Goal: Task Accomplishment & Management: Manage account settings

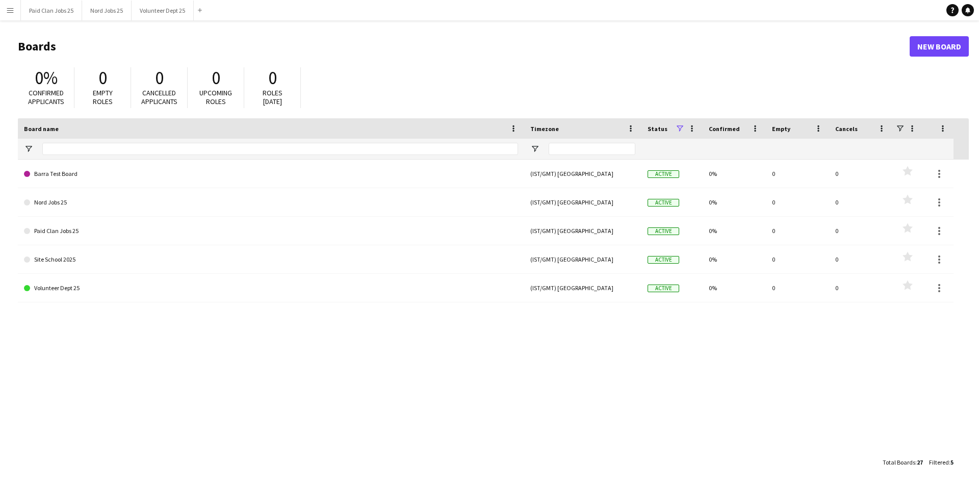
click at [6, 8] on button "Menu" at bounding box center [10, 10] width 20 height 20
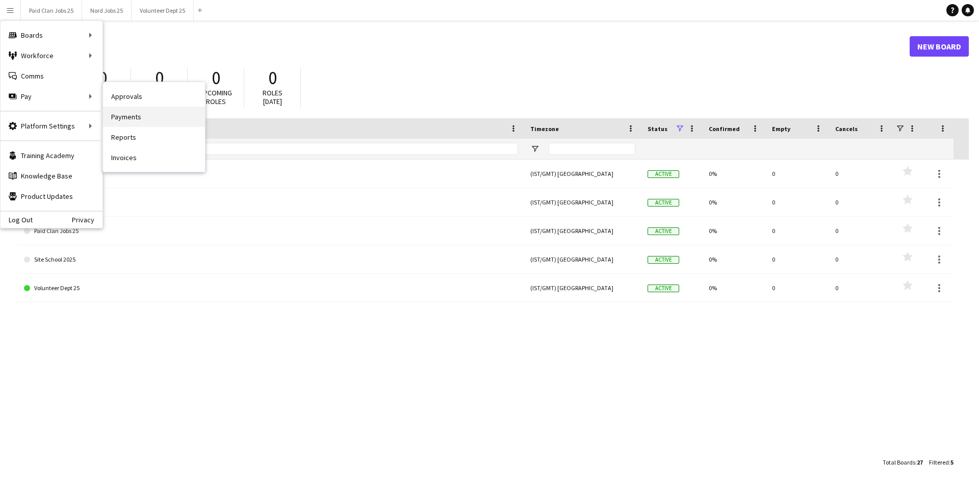
click at [116, 113] on link "Payments" at bounding box center [154, 117] width 102 height 20
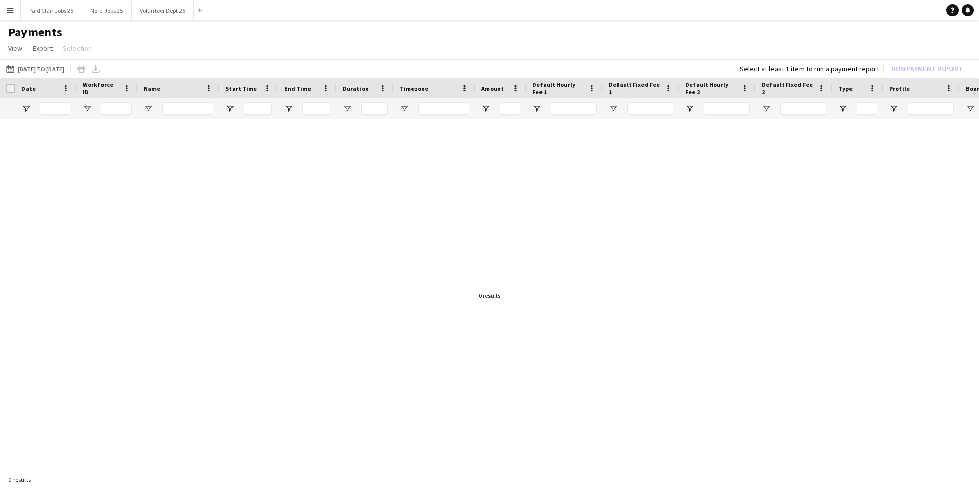
click at [6, 7] on button "Menu" at bounding box center [10, 10] width 20 height 20
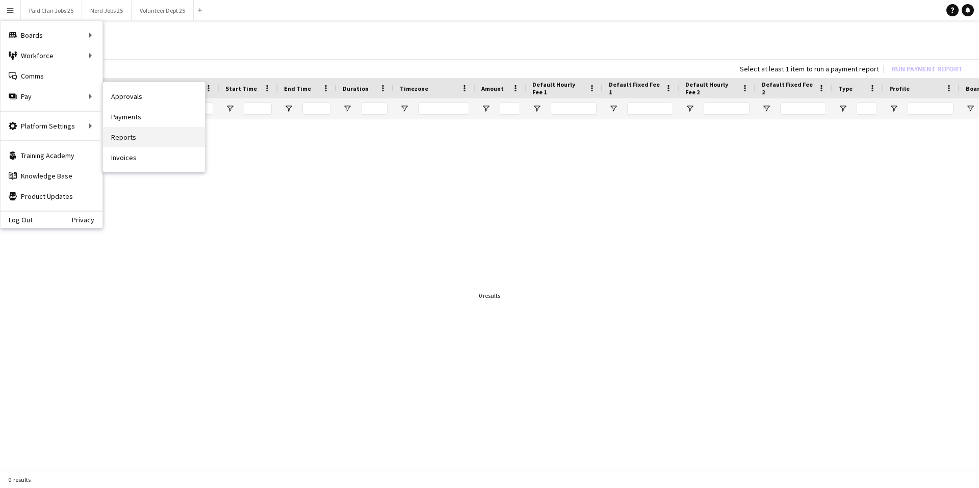
click at [130, 133] on link "Reports" at bounding box center [154, 137] width 102 height 20
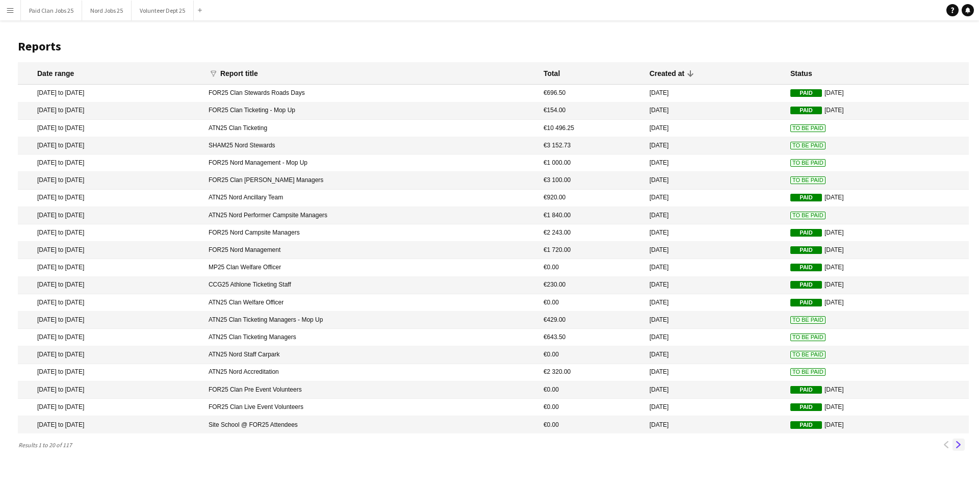
click at [961, 449] on button "Next" at bounding box center [958, 444] width 12 height 12
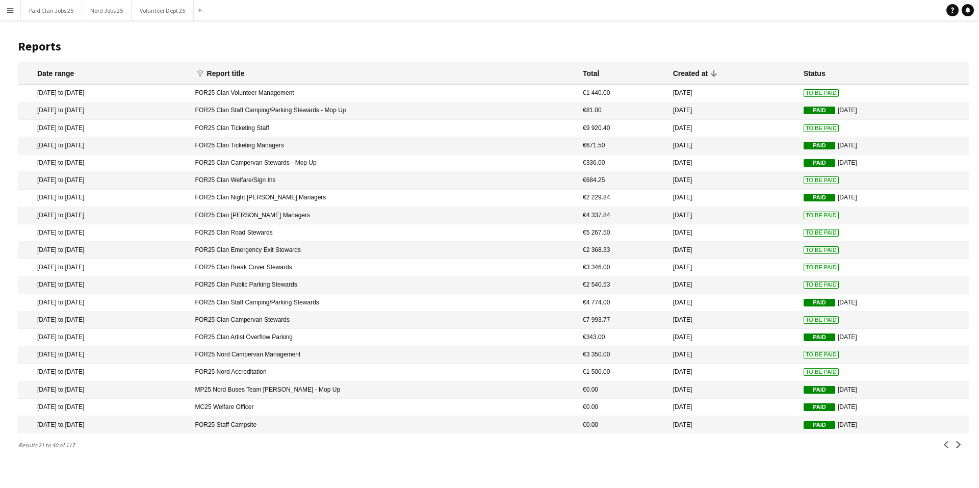
click at [294, 268] on mat-cell "FOR25 Clan Break Cover Stewards" at bounding box center [383, 267] width 387 height 17
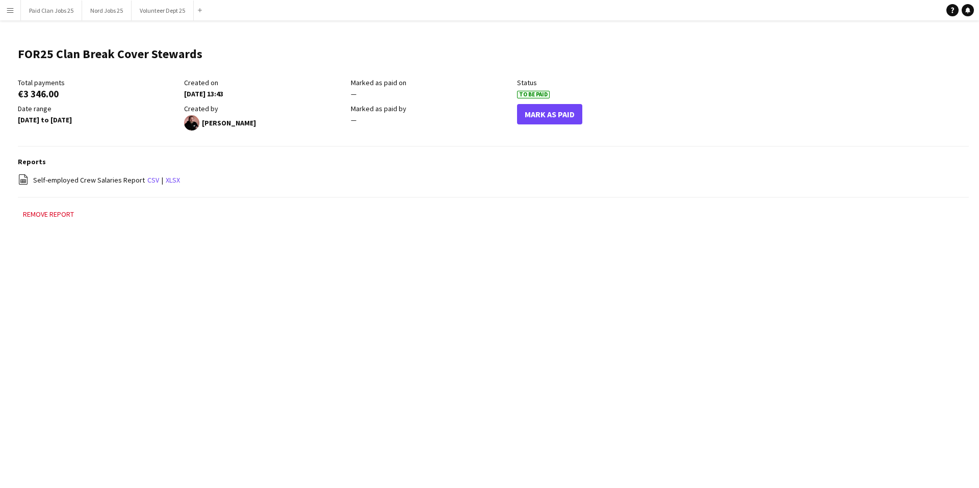
click at [142, 181] on div "file-spreadsheet Self-employed Crew Salaries Report csv | xlsx" at bounding box center [493, 180] width 951 height 13
click at [147, 181] on link "csv" at bounding box center [153, 179] width 12 height 9
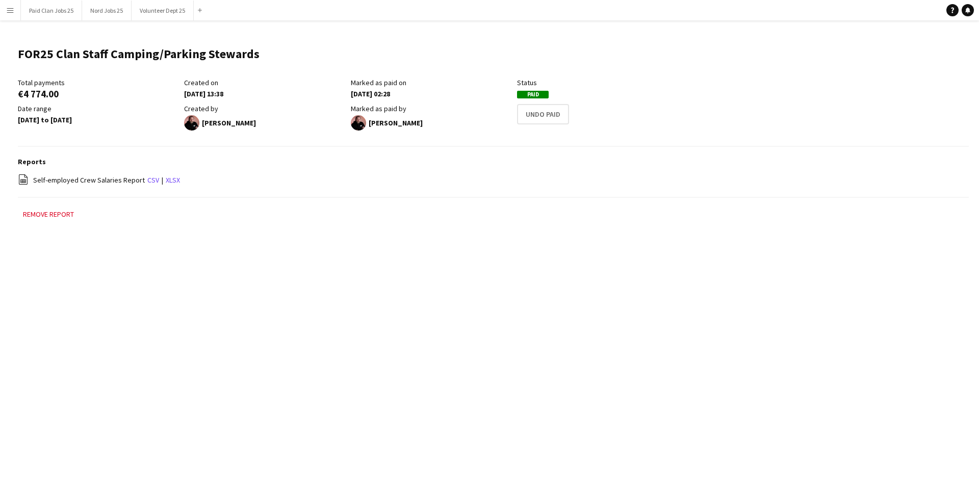
click at [465, 95] on div "26-08-2025 02:28" at bounding box center [431, 93] width 161 height 9
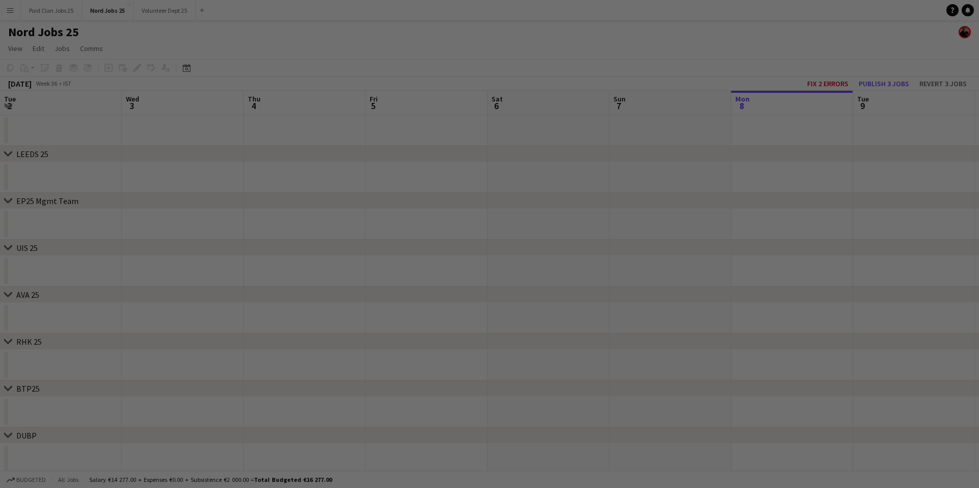
scroll to position [0, 244]
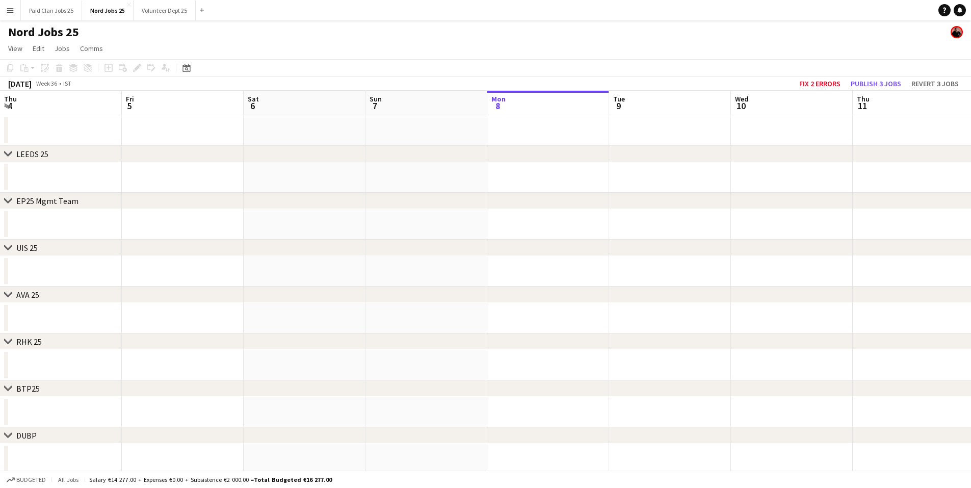
click at [13, 9] on app-icon "Menu" at bounding box center [10, 10] width 8 height 8
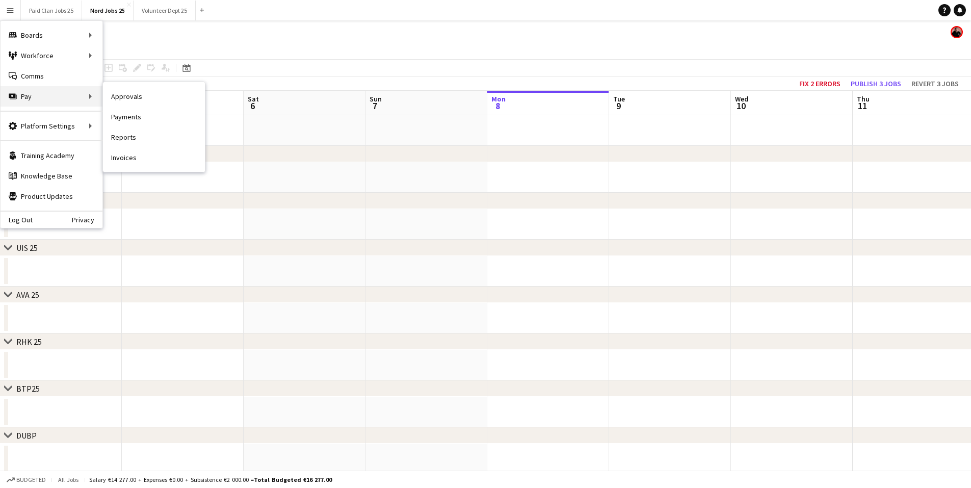
drag, startPoint x: 21, startPoint y: 102, endPoint x: 59, endPoint y: 101, distance: 37.7
click at [21, 102] on div "Pay Pay" at bounding box center [52, 96] width 102 height 20
click at [127, 158] on link "Invoices" at bounding box center [154, 157] width 102 height 20
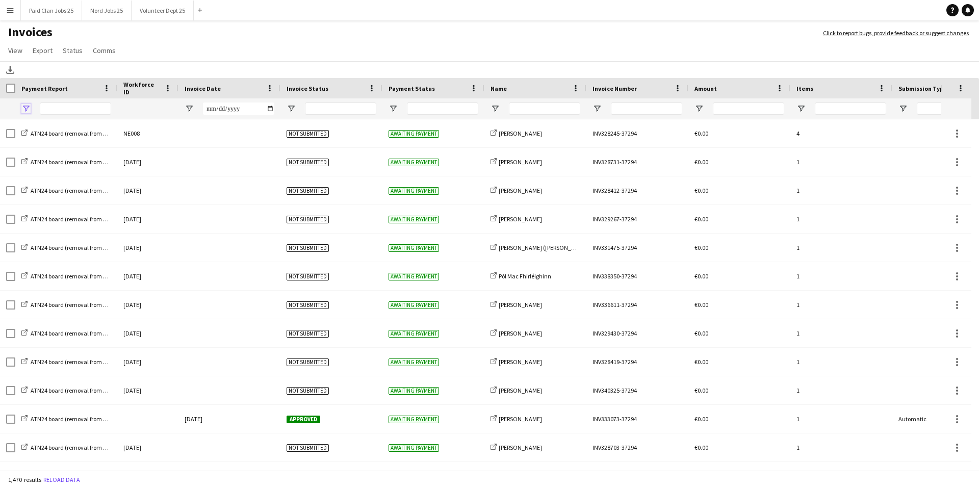
click at [29, 109] on span "Open Filter Menu" at bounding box center [25, 108] width 9 height 9
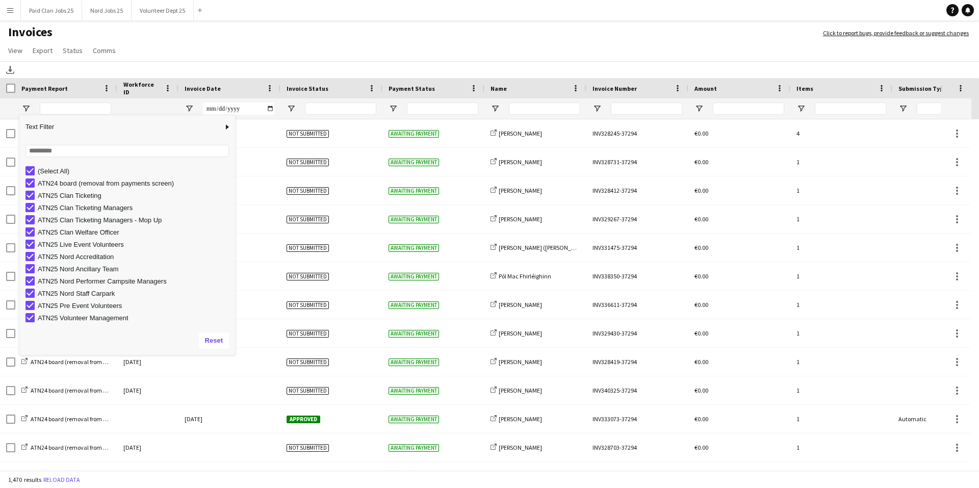
drag, startPoint x: 119, startPoint y: 264, endPoint x: 256, endPoint y: 372, distance: 174.6
click at [235, 355] on div "Column Filter" at bounding box center [233, 353] width 3 height 3
type input "***"
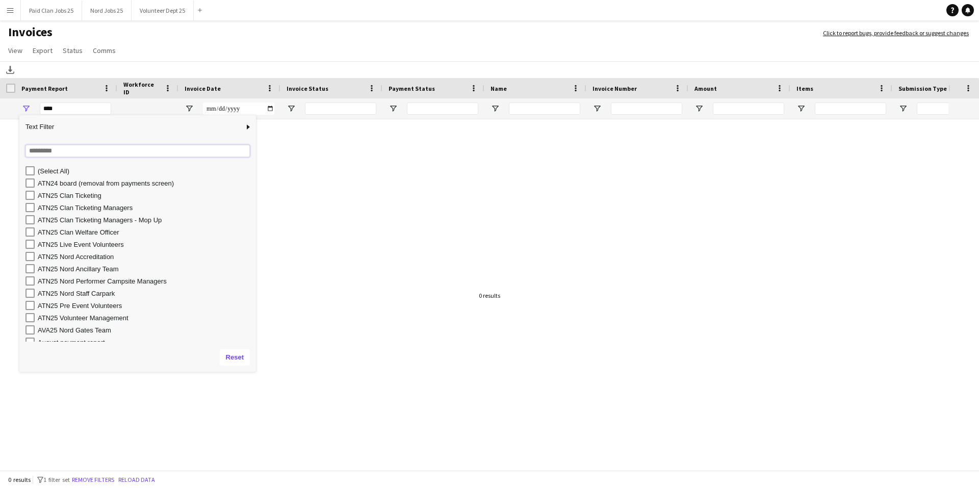
click at [71, 151] on input "Search filter values" at bounding box center [137, 151] width 224 height 12
type input "*****"
click at [97, 199] on div "FOR25 Clan Break Cover Stewards" at bounding box center [145, 196] width 215 height 8
type input "**********"
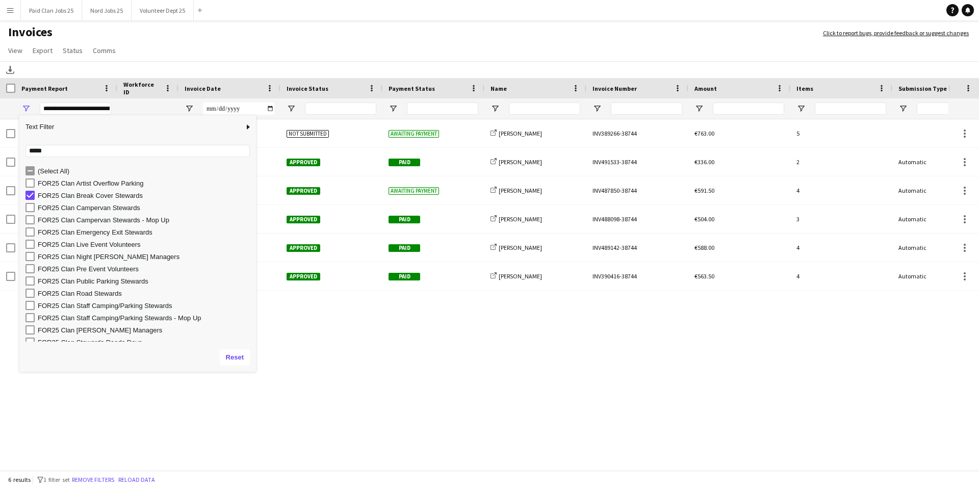
click at [371, 15] on app-navbar "Menu Boards Boards Boards All jobs Status Workforce Workforce My Workforce Recr…" at bounding box center [489, 10] width 979 height 20
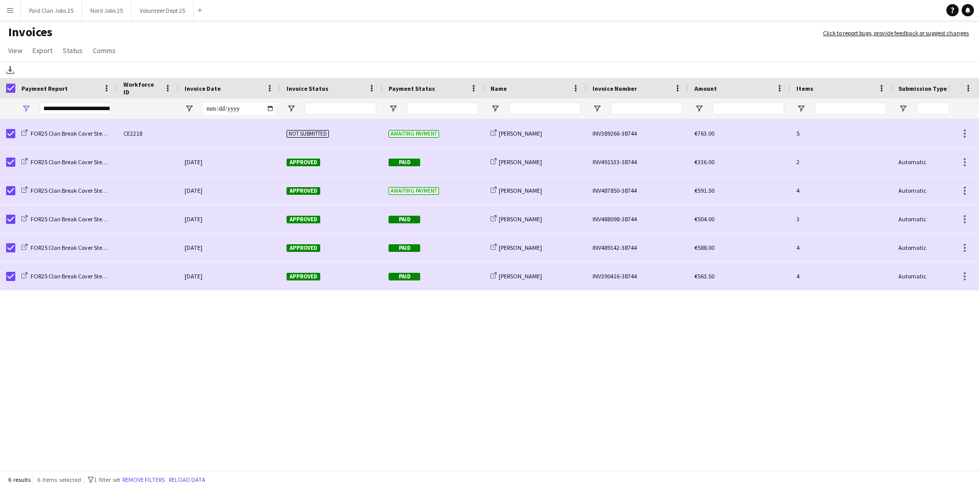
click at [40, 58] on app-page-menu "View Customise view Customise filters Reset Filters Reset View Reset All Export…" at bounding box center [489, 51] width 979 height 19
click at [41, 51] on span "Export" at bounding box center [43, 50] width 20 height 9
click at [69, 75] on span "Export as XLSX" at bounding box center [59, 72] width 44 height 9
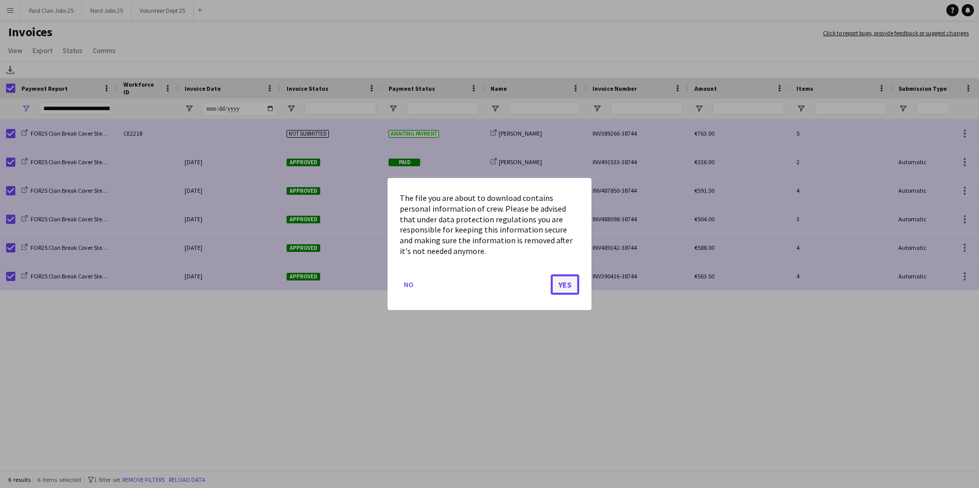
click at [560, 281] on button "Yes" at bounding box center [565, 284] width 29 height 20
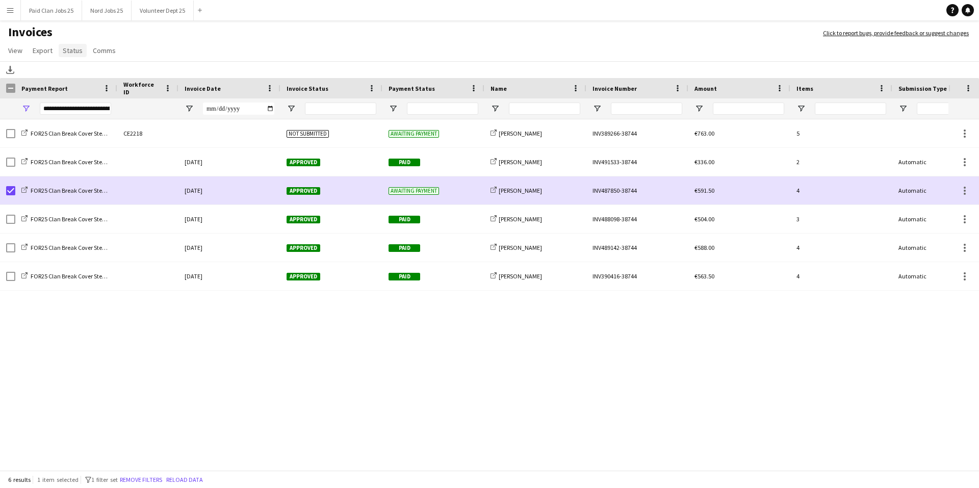
click at [67, 48] on span "Status" at bounding box center [73, 50] width 20 height 9
click at [88, 117] on span "Mark as paid" at bounding box center [86, 115] width 38 height 9
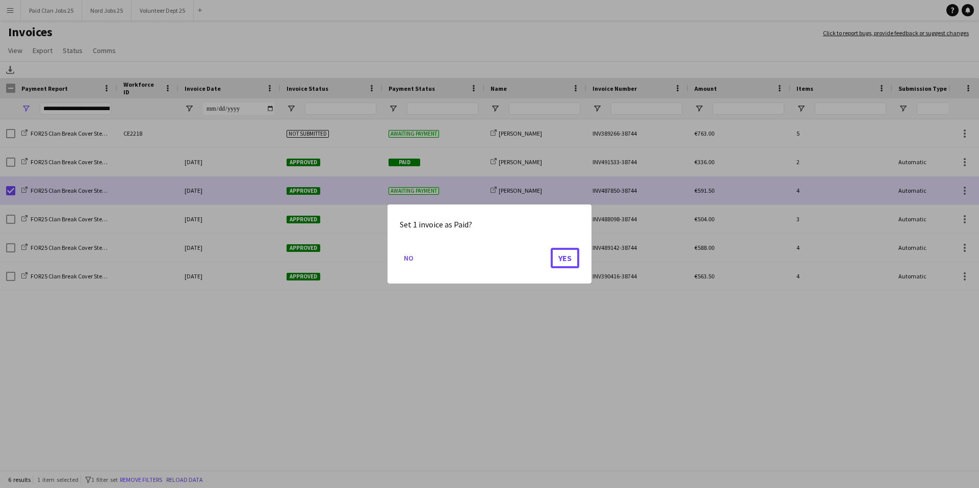
click at [566, 258] on button "Yes" at bounding box center [565, 258] width 29 height 20
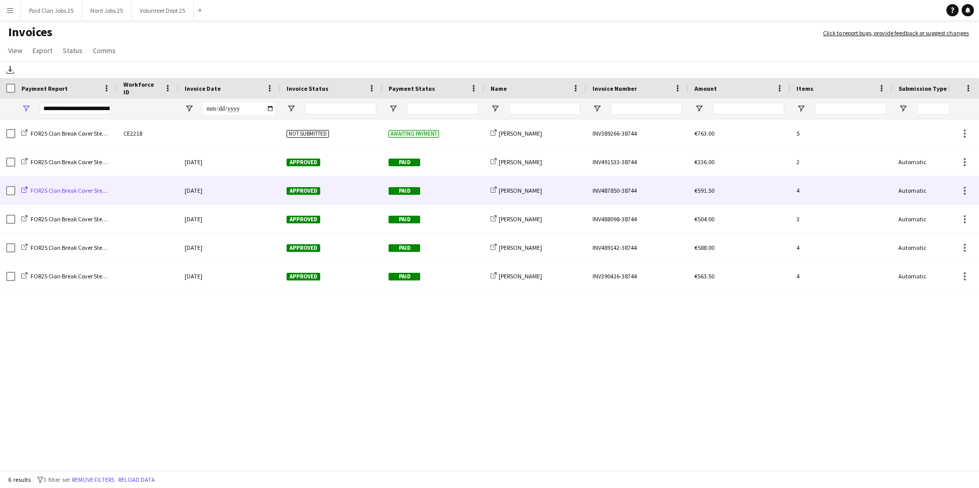
click at [115, 190] on span "FOR25 Clan Break Cover Stewards" at bounding box center [75, 191] width 88 height 8
click at [243, 192] on div "[DATE]" at bounding box center [229, 190] width 102 height 28
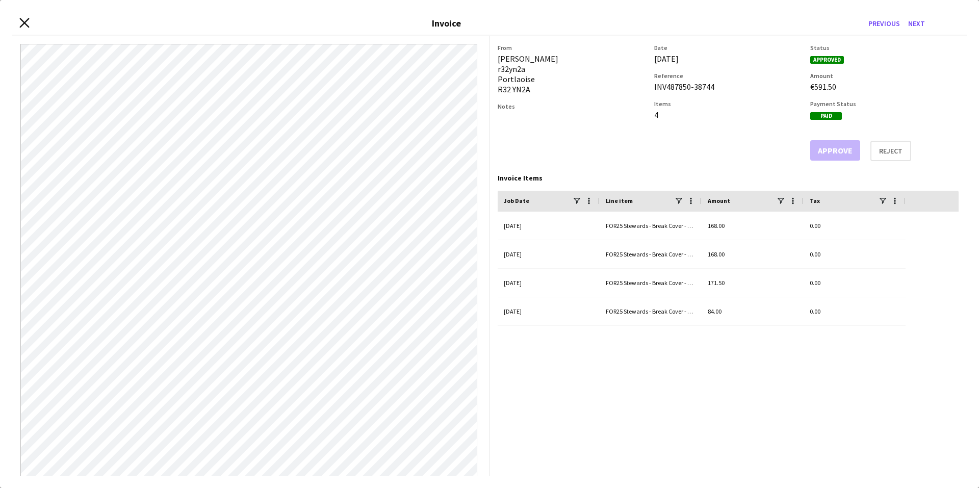
click at [21, 21] on icon "Close invoice dialog" at bounding box center [24, 23] width 10 height 10
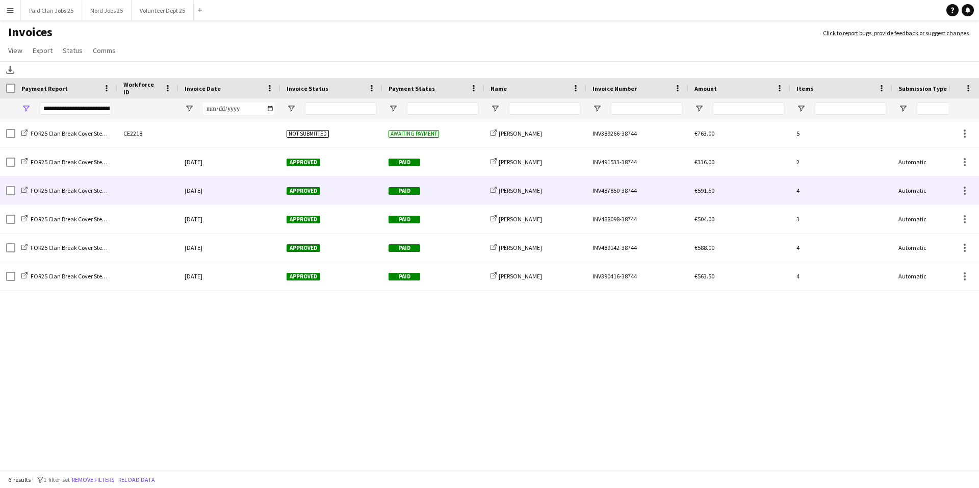
click at [166, 191] on div at bounding box center [147, 190] width 61 height 28
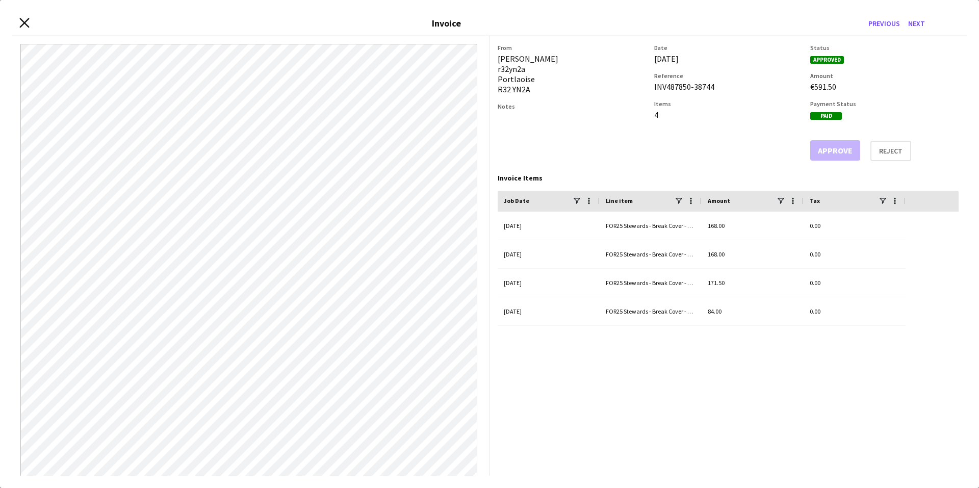
click at [27, 23] on icon "Close invoice dialog" at bounding box center [24, 23] width 10 height 10
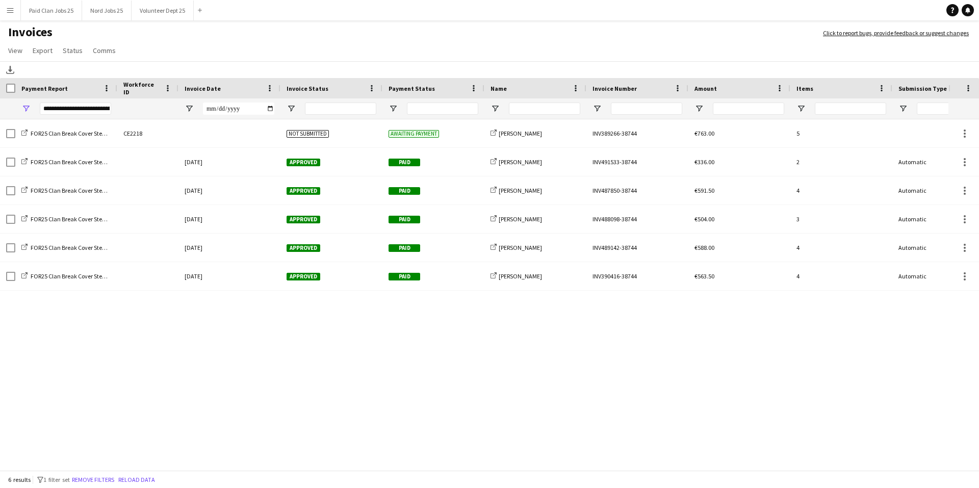
click at [14, 6] on button "Menu" at bounding box center [10, 10] width 20 height 20
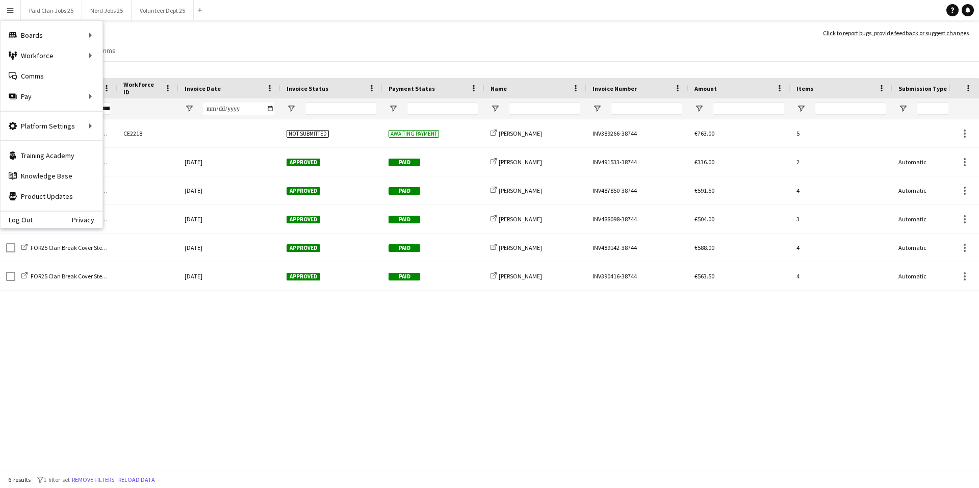
click at [259, 37] on h1 "Invoices" at bounding box center [406, 32] width 813 height 17
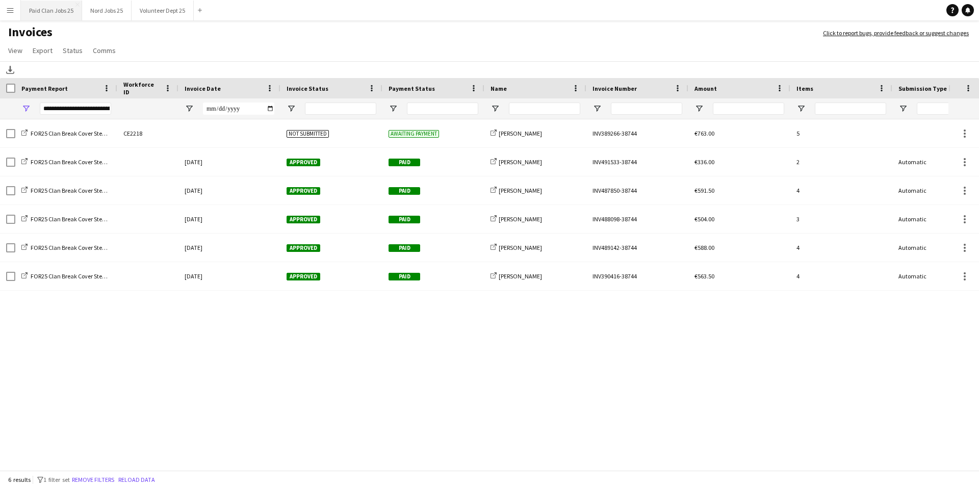
click at [49, 11] on button "Paid Clan Jobs 25 Close" at bounding box center [51, 11] width 61 height 20
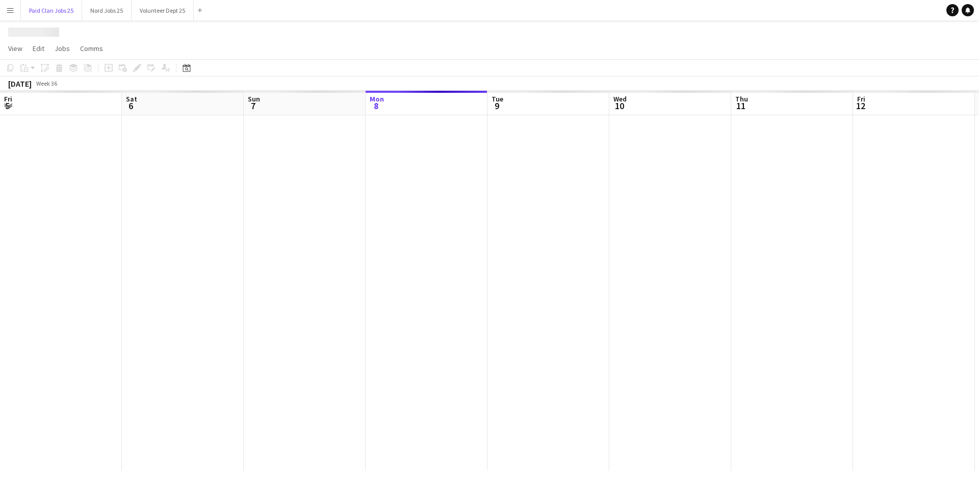
scroll to position [0, 244]
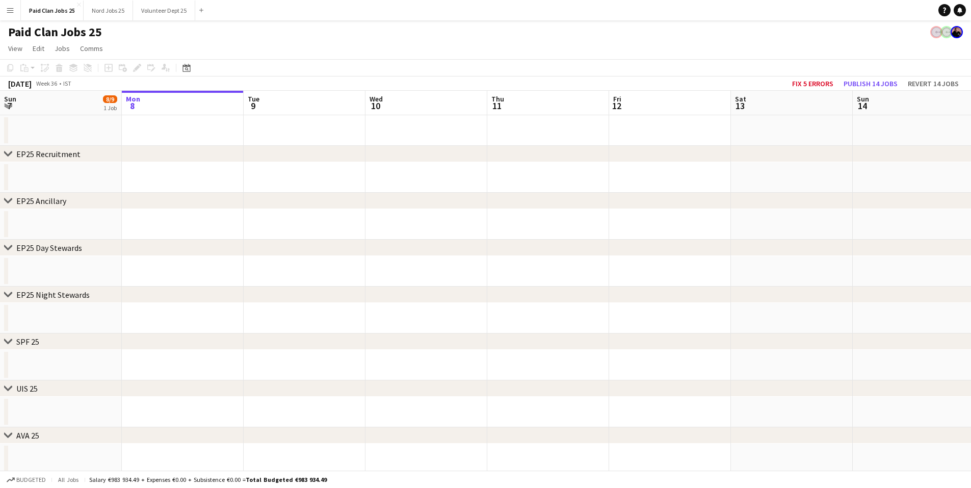
click at [15, 6] on button "Menu" at bounding box center [10, 10] width 20 height 20
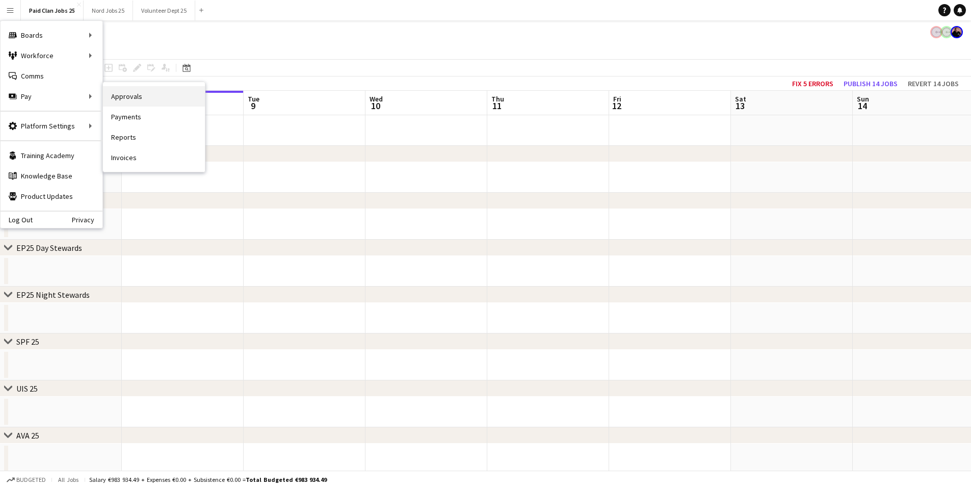
click at [143, 95] on link "Approvals" at bounding box center [154, 96] width 102 height 20
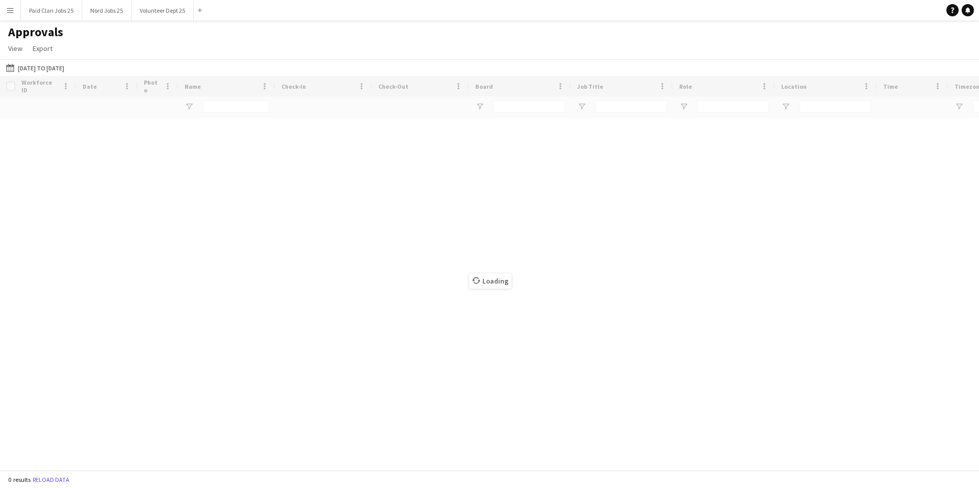
type input "**********"
type input "***"
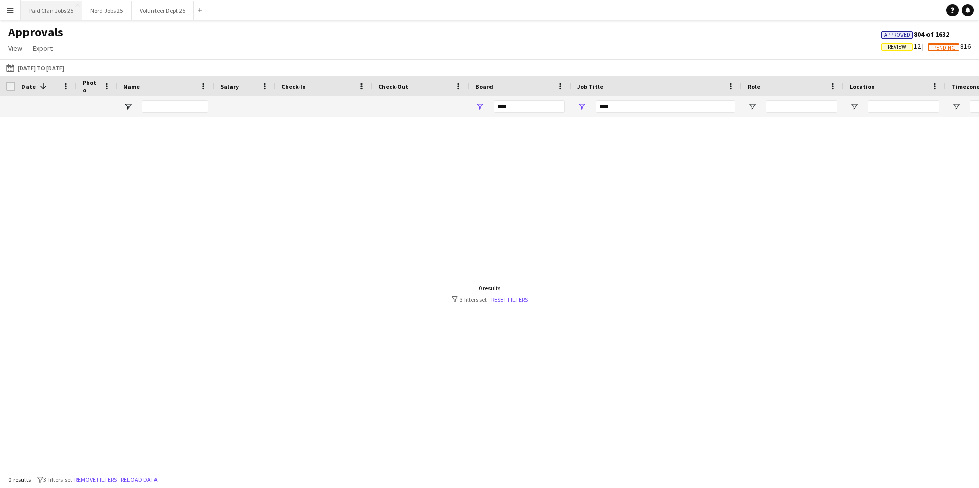
click at [53, 12] on button "Paid Clan Jobs 25 Close" at bounding box center [51, 11] width 61 height 20
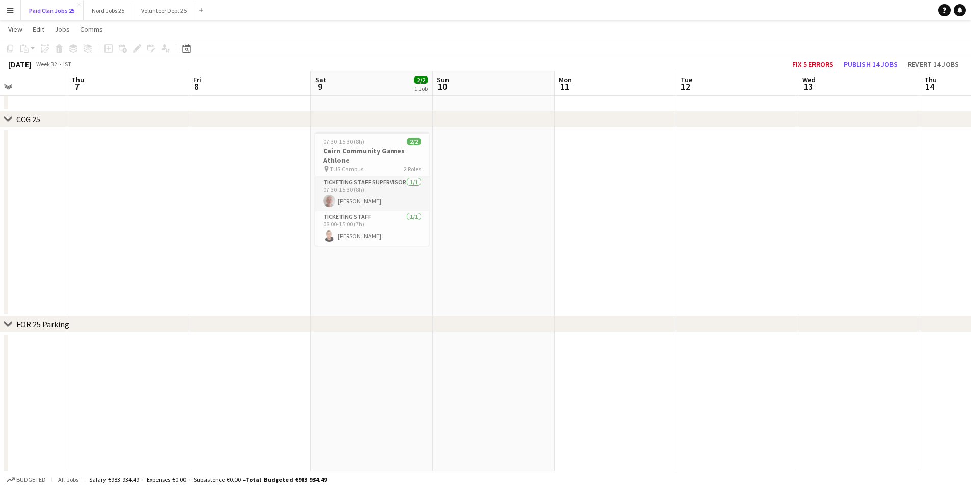
scroll to position [0, 380]
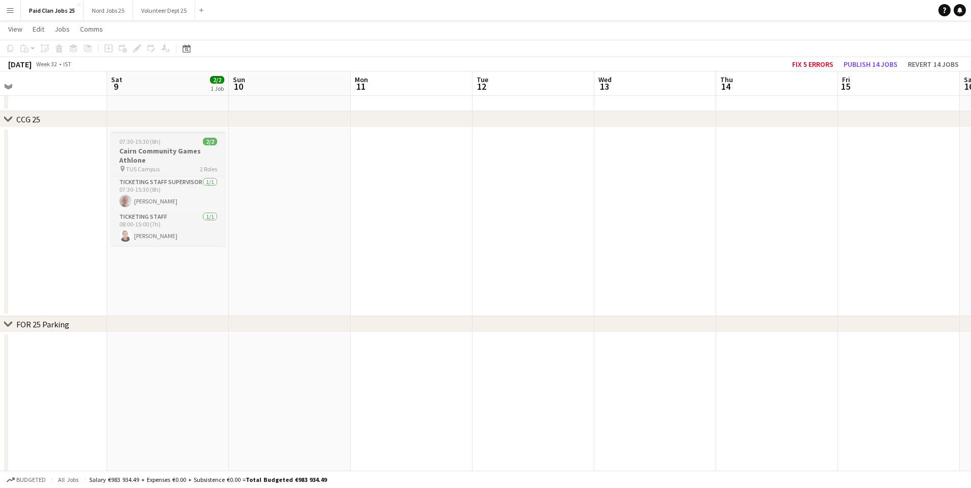
click at [205, 154] on h3 "Cairn Community Games Athlone" at bounding box center [168, 155] width 114 height 18
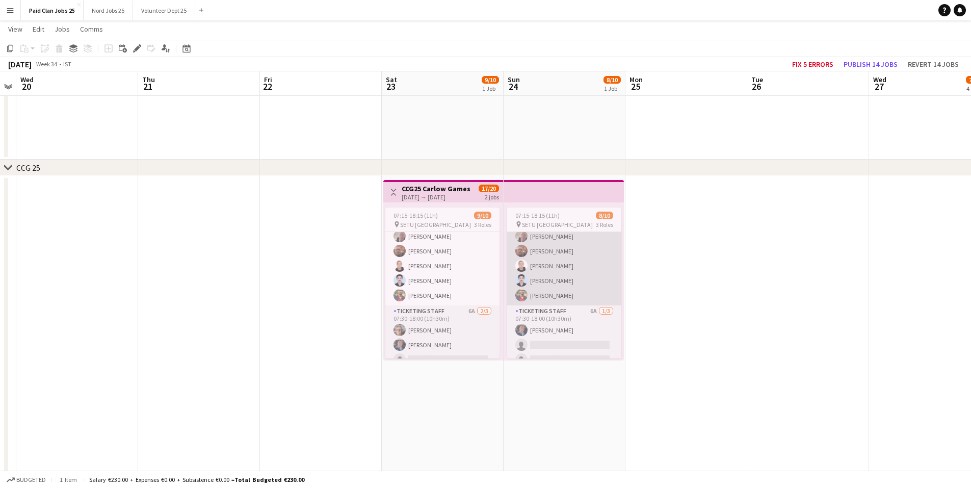
scroll to position [81, 0]
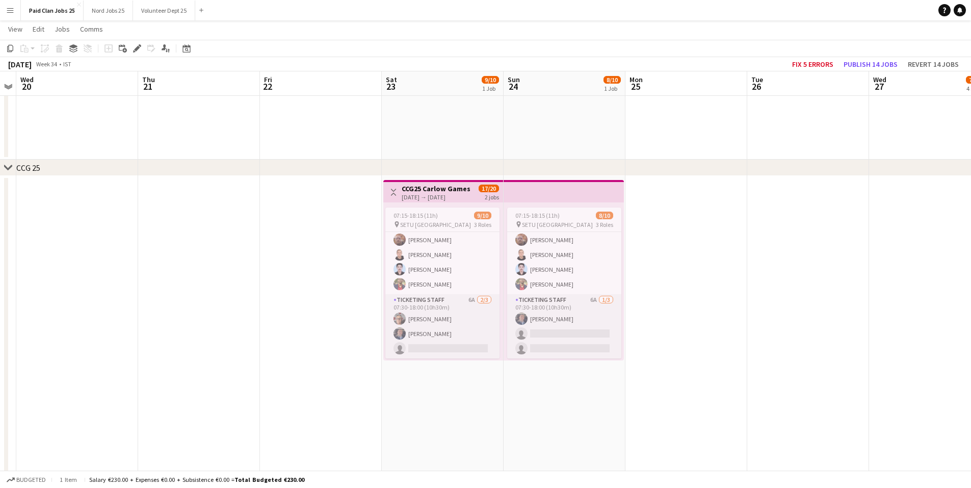
click at [683, 222] on app-date-cell at bounding box center [686, 362] width 122 height 373
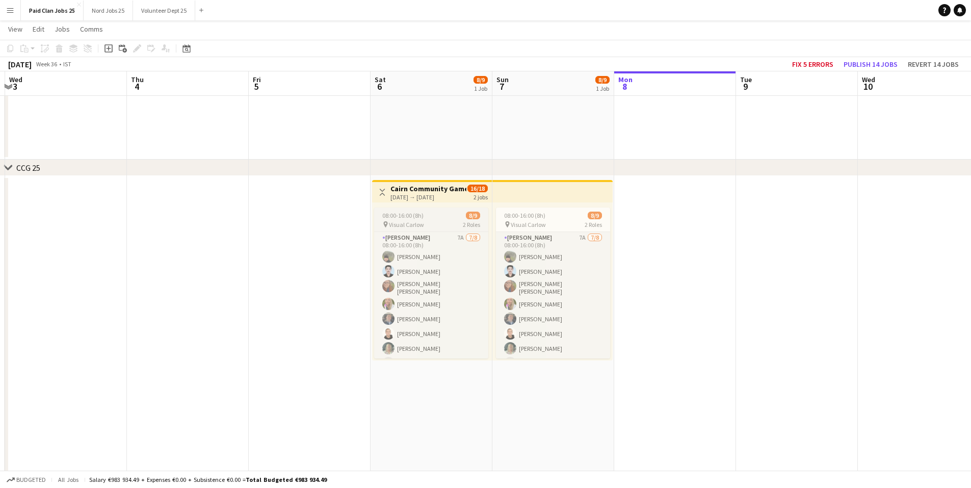
scroll to position [0, 380]
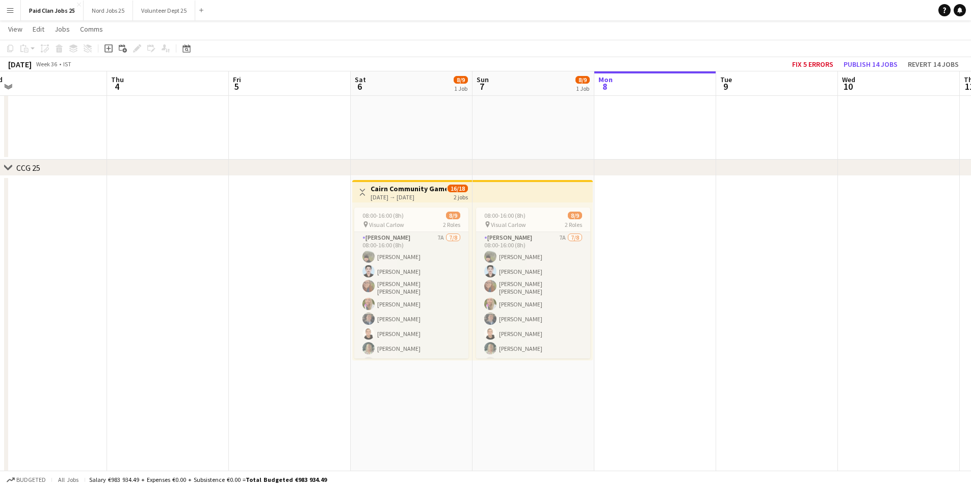
click at [406, 187] on h3 "Cairn Community Games Carlow" at bounding box center [409, 188] width 76 height 9
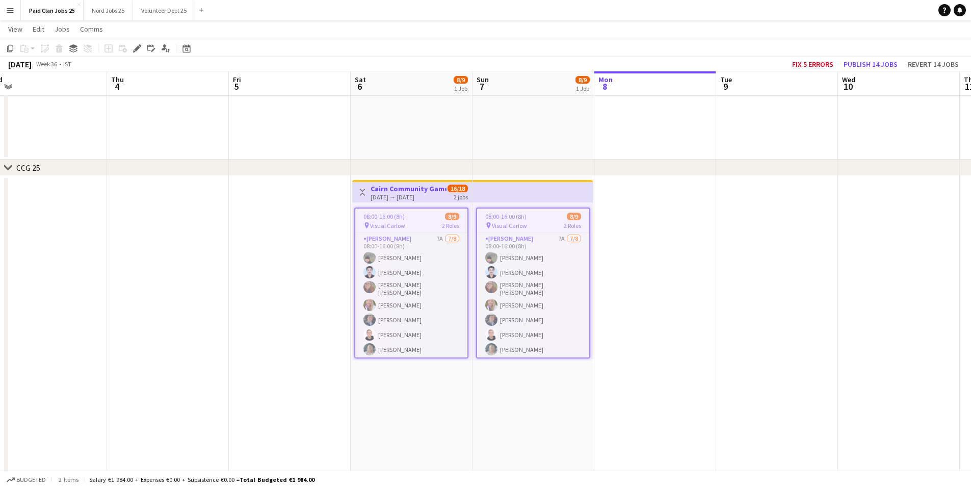
click at [414, 189] on h3 "Cairn Community Games Carlow" at bounding box center [409, 188] width 76 height 9
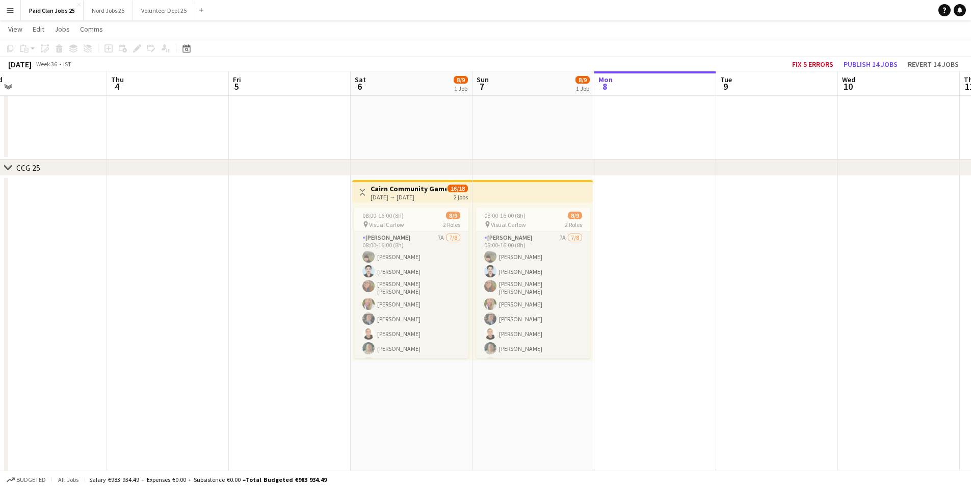
click at [395, 189] on h3 "Cairn Community Games Carlow" at bounding box center [409, 188] width 76 height 9
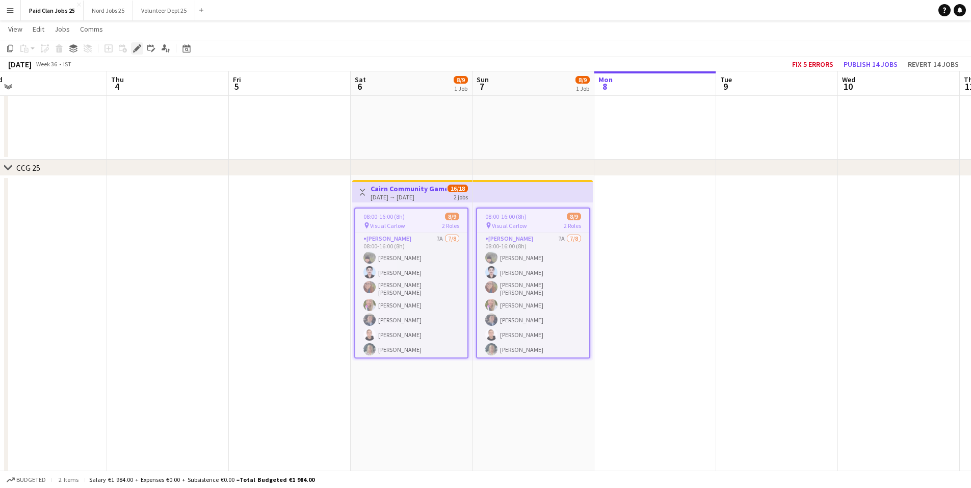
click at [137, 42] on div "Edit" at bounding box center [137, 48] width 12 height 12
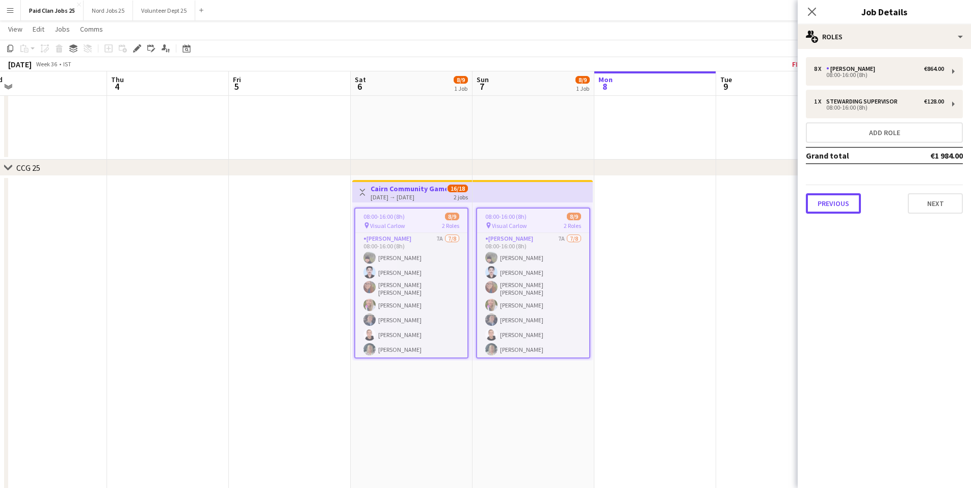
click at [837, 206] on button "Previous" at bounding box center [833, 203] width 55 height 20
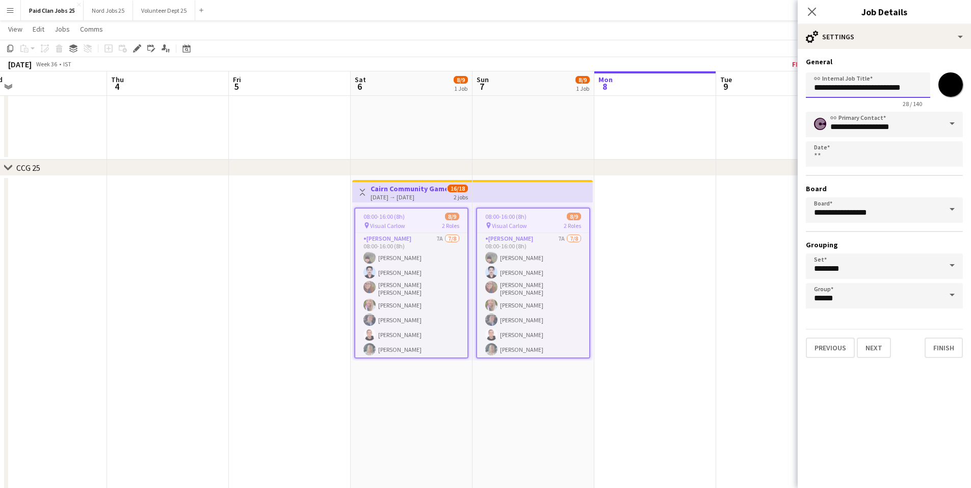
click at [902, 85] on input "**********" at bounding box center [868, 84] width 124 height 25
type input "**********"
click at [896, 91] on input "**********" at bounding box center [868, 84] width 124 height 25
type input "**********"
click at [858, 382] on mat-expansion-panel "**********" at bounding box center [884, 268] width 173 height 439
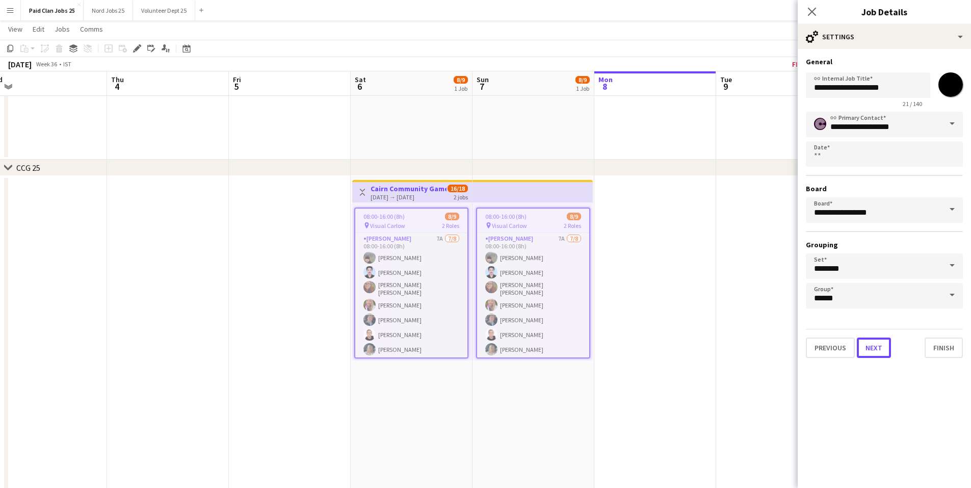
click at [868, 347] on button "Next" at bounding box center [874, 347] width 34 height 20
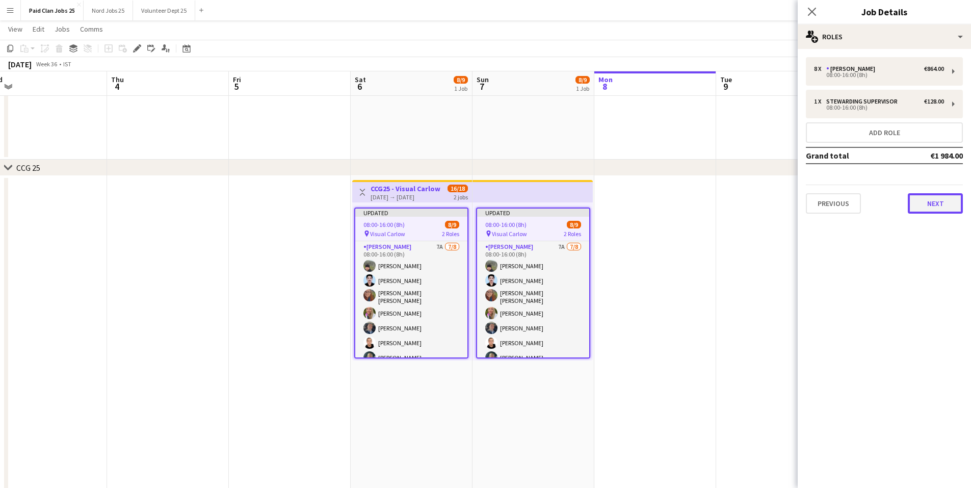
click at [933, 203] on button "Next" at bounding box center [935, 203] width 55 height 20
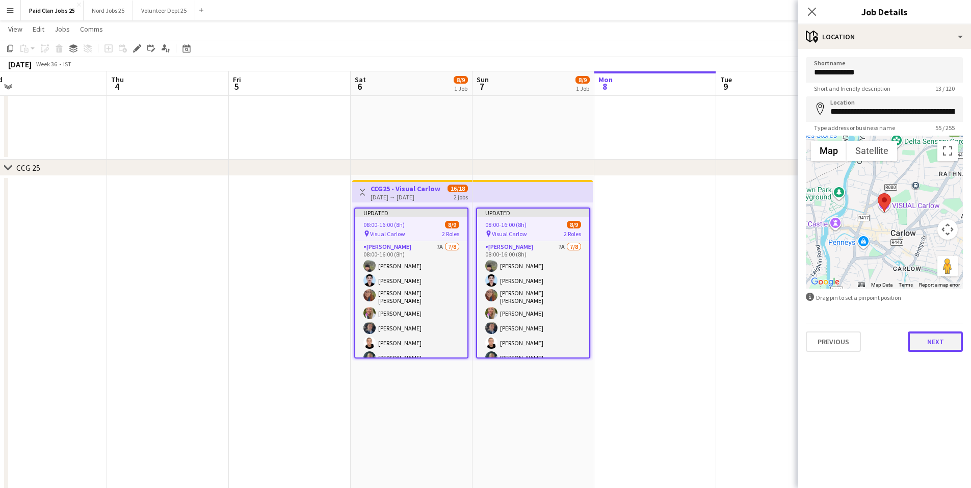
click at [931, 338] on button "Next" at bounding box center [935, 341] width 55 height 20
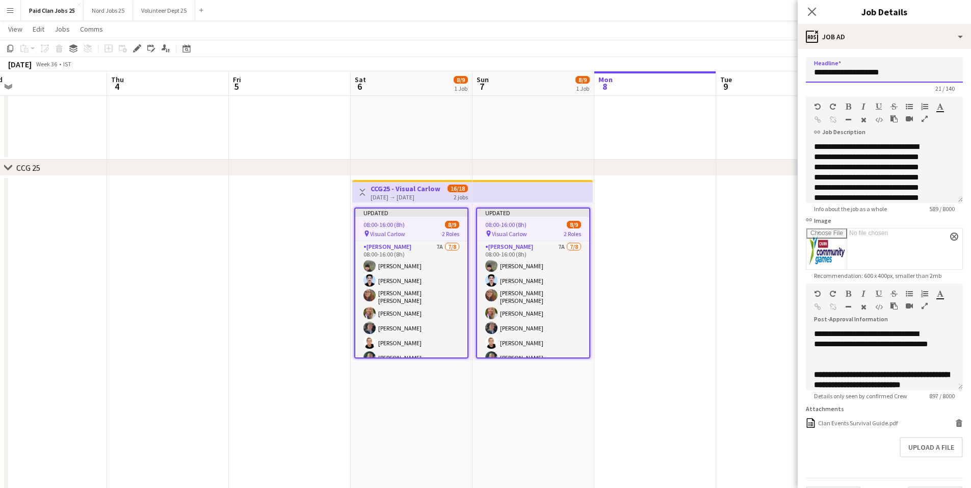
drag, startPoint x: 835, startPoint y: 73, endPoint x: 793, endPoint y: 73, distance: 42.8
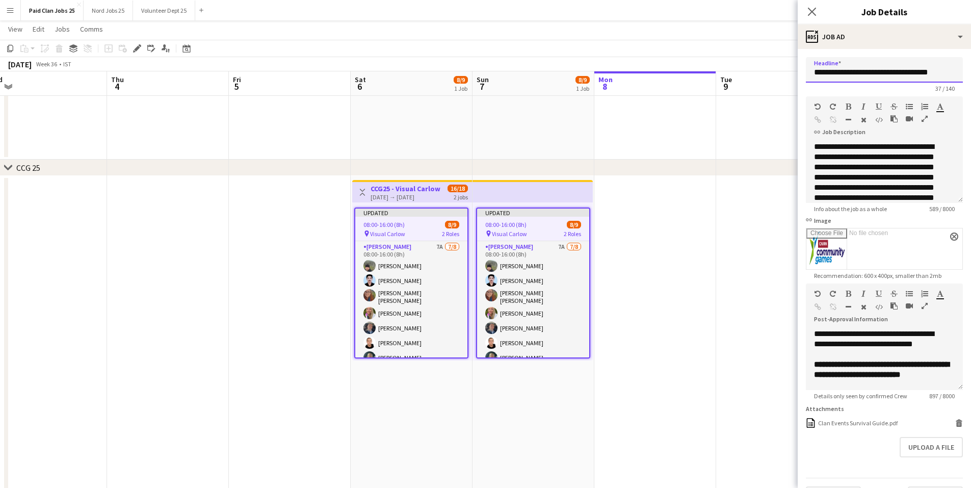
type input "**********"
click at [874, 162] on div "**********" at bounding box center [876, 193] width 125 height 102
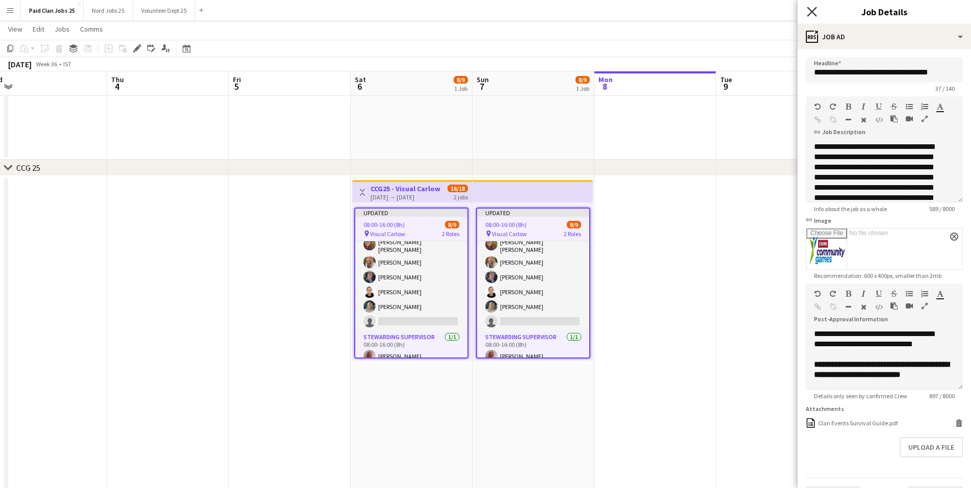
click at [812, 14] on icon "Close pop-in" at bounding box center [812, 12] width 10 height 10
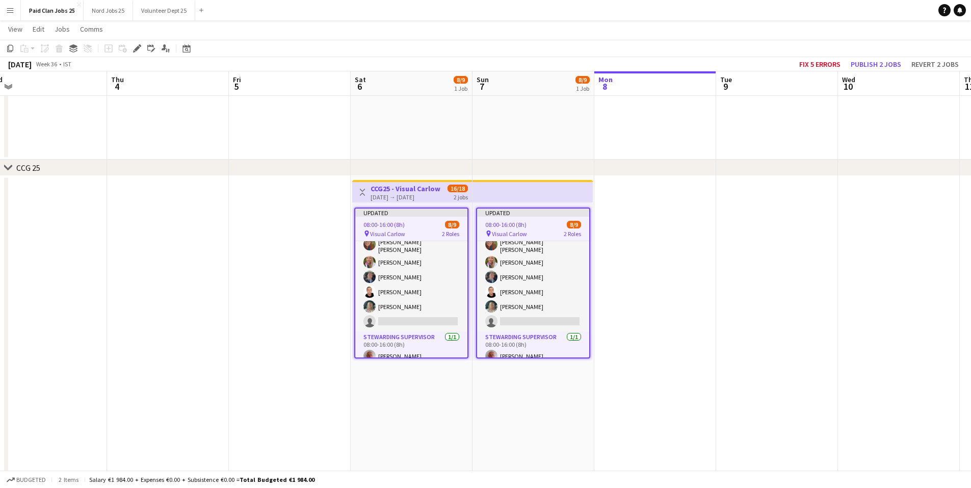
click at [490, 192] on app-top-bar at bounding box center [533, 191] width 120 height 22
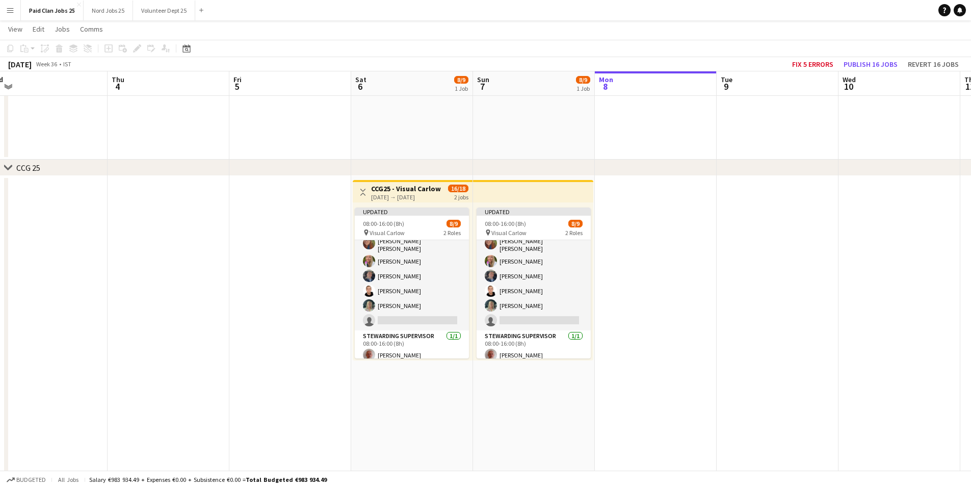
click at [416, 191] on h3 "CCG25 - Visual Carlow" at bounding box center [406, 188] width 70 height 9
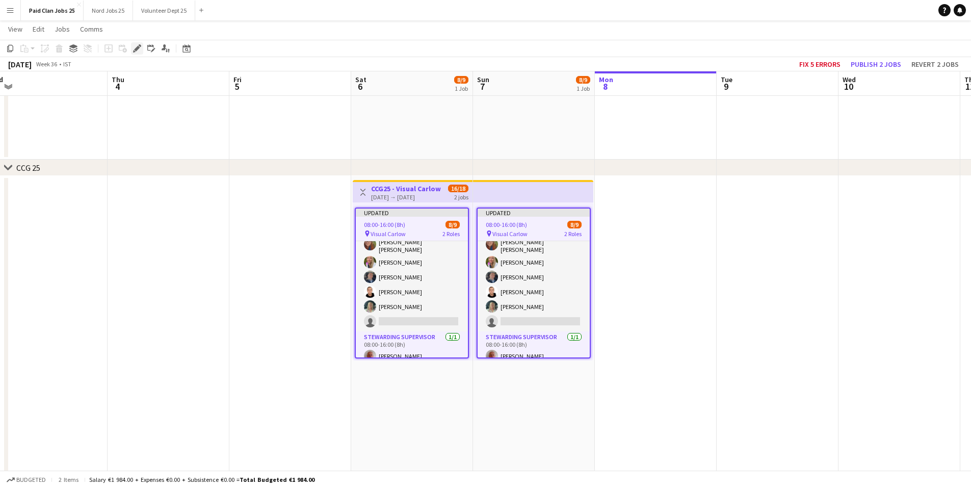
click at [136, 49] on icon at bounding box center [137, 49] width 6 height 6
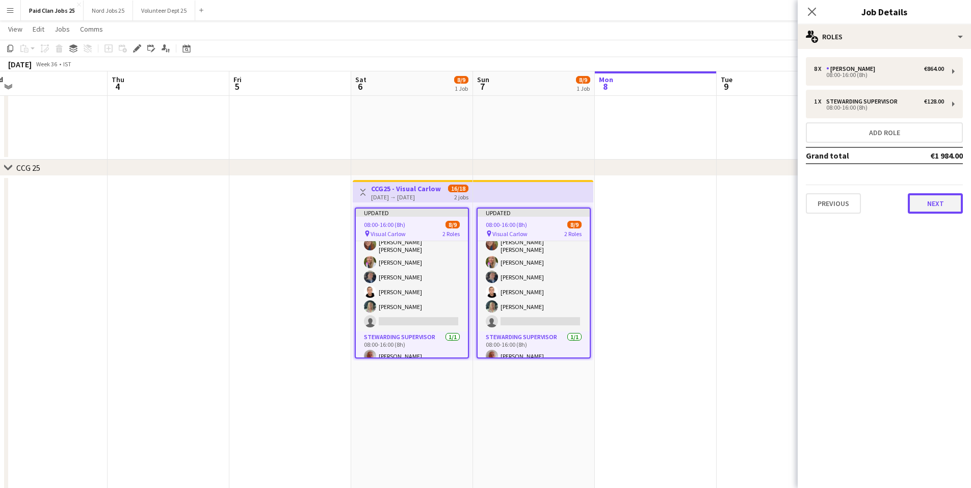
click at [927, 202] on button "Next" at bounding box center [935, 203] width 55 height 20
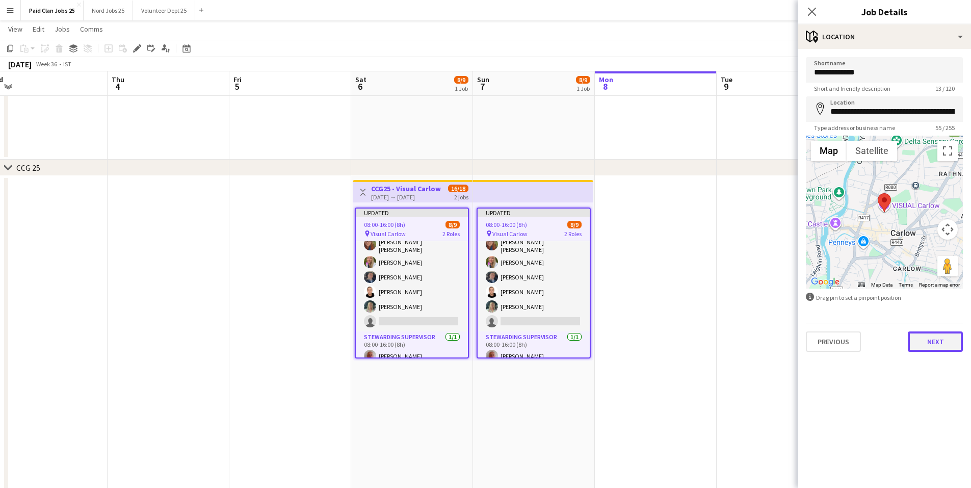
click at [932, 344] on button "Next" at bounding box center [935, 341] width 55 height 20
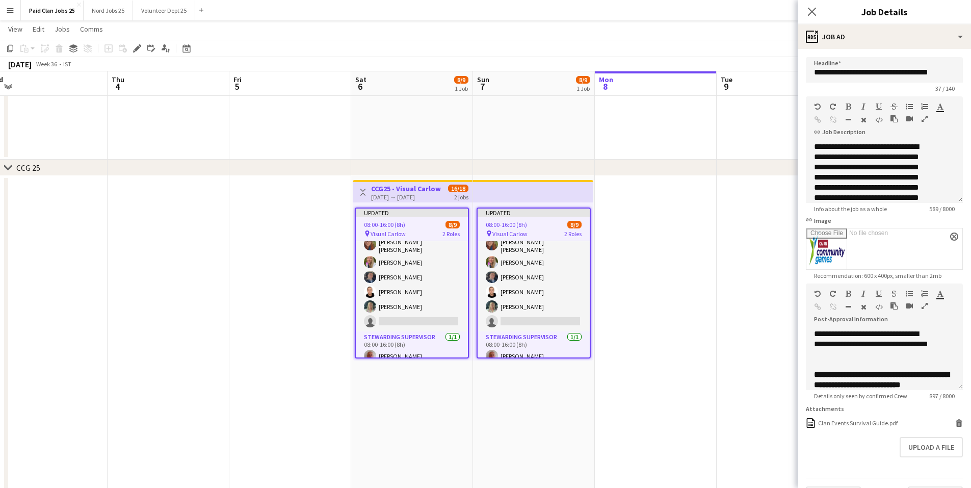
scroll to position [24, 0]
click at [808, 14] on icon "Close pop-in" at bounding box center [812, 12] width 10 height 10
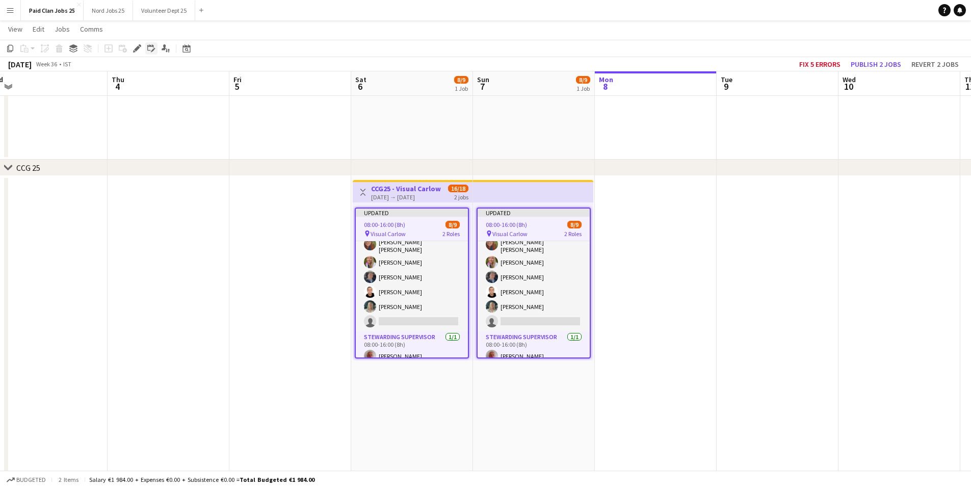
click at [134, 49] on icon "Edit" at bounding box center [137, 48] width 8 height 8
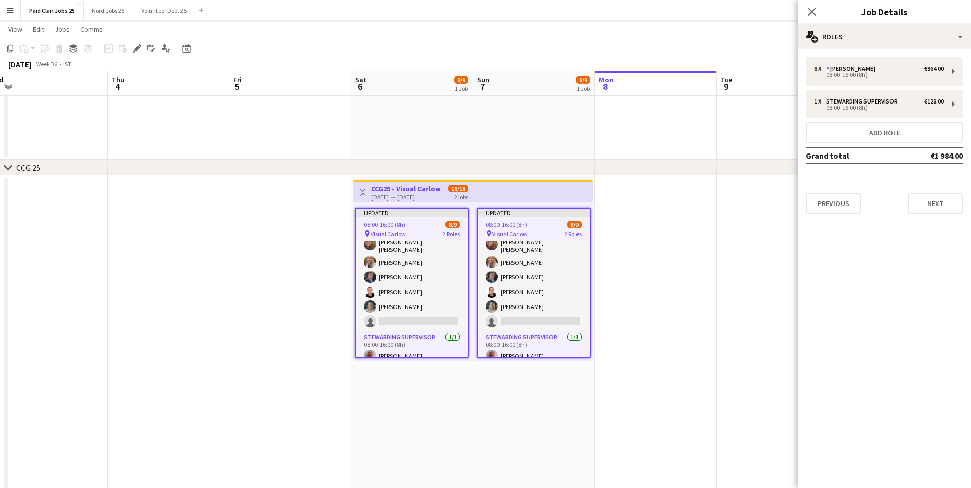
click at [830, 215] on div "8 x Steward €864.00 08:00-16:00 (8h) 1 x Stewarding Supervisor €128.00 08:00-16…" at bounding box center [884, 135] width 173 height 173
click at [833, 206] on button "Previous" at bounding box center [833, 203] width 55 height 20
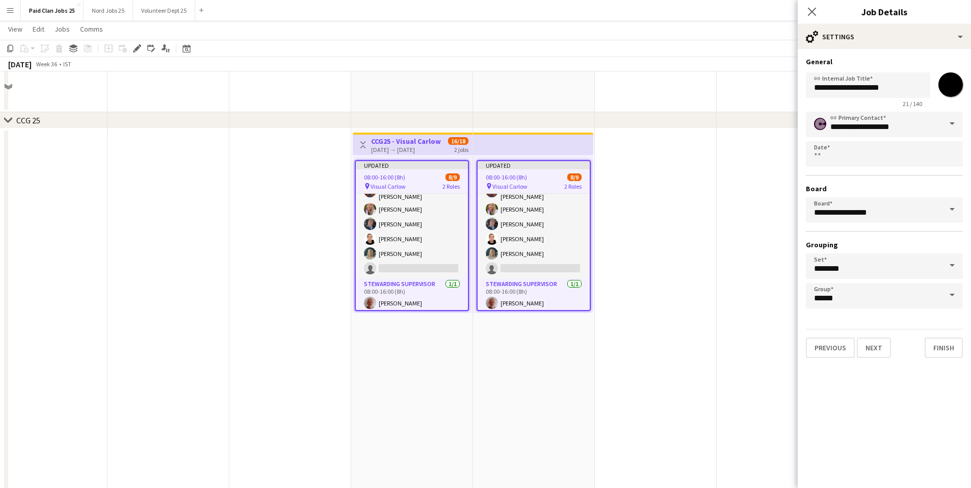
scroll to position [8793, 0]
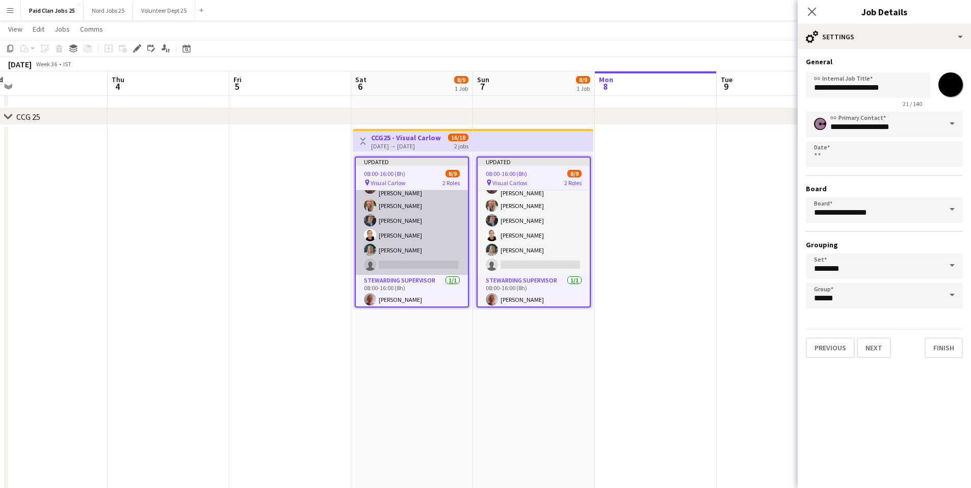
click at [401, 205] on app-card-role "Steward 7A 7/8 08:00-16:00 (8h) Shane Kinsella Joel Jiji Nicole Bradley Byrne M…" at bounding box center [412, 204] width 112 height 141
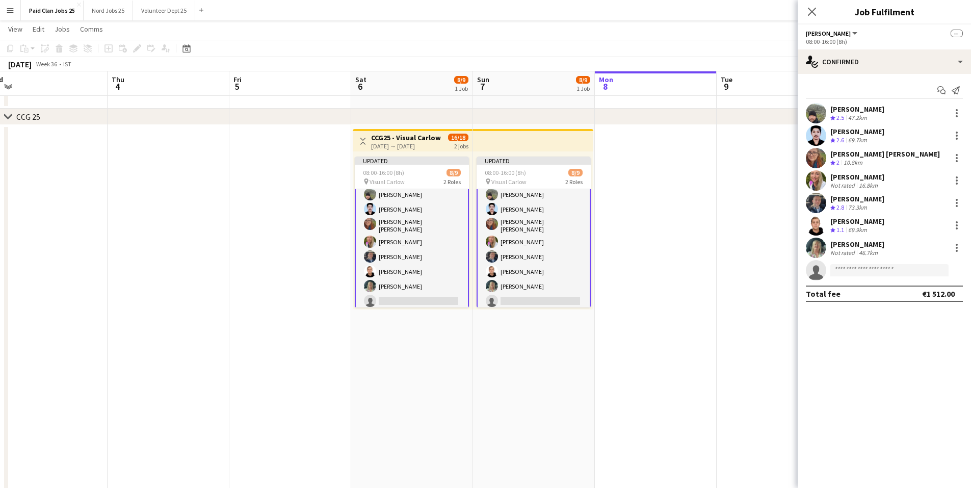
scroll to position [6, 0]
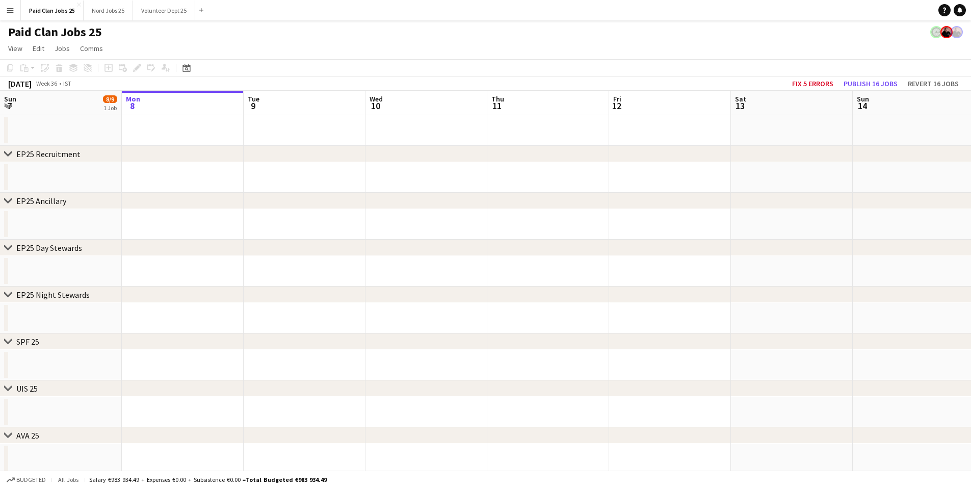
click at [5, 11] on button "Menu" at bounding box center [10, 10] width 20 height 20
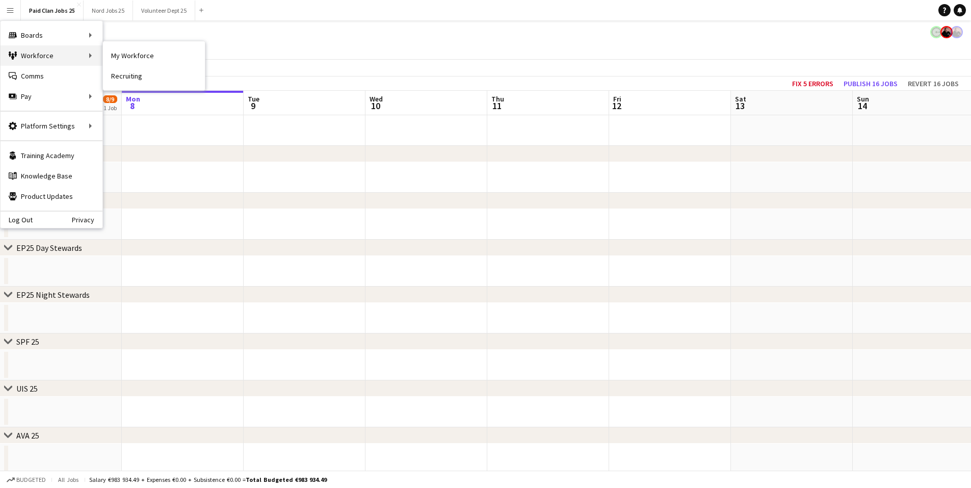
click at [30, 58] on div "Workforce Workforce" at bounding box center [52, 55] width 102 height 20
click at [80, 56] on div "Workforce Workforce" at bounding box center [52, 55] width 102 height 20
click at [128, 56] on app-page-menu "View Day view expanded Day view collapsed Month view Date picker Jump to today …" at bounding box center [485, 49] width 971 height 19
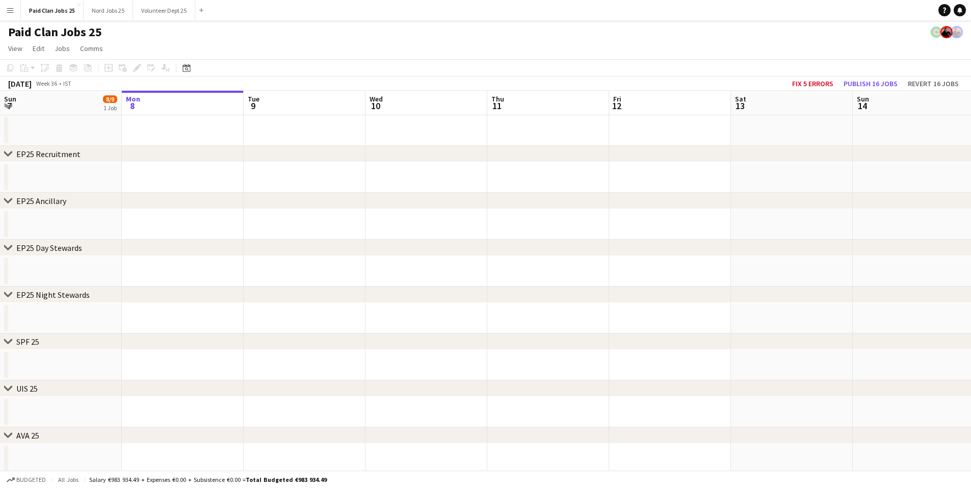
click at [15, 12] on button "Menu" at bounding box center [10, 10] width 20 height 20
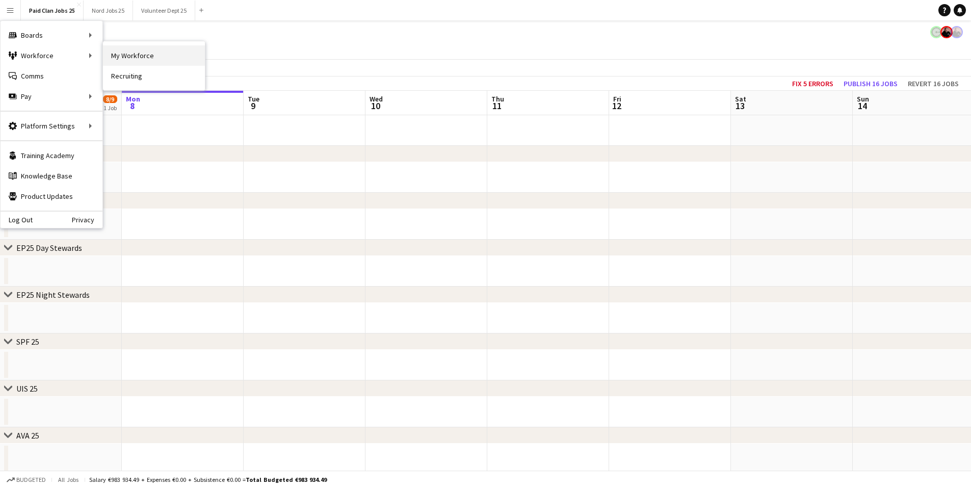
click at [112, 57] on link "My Workforce" at bounding box center [154, 55] width 102 height 20
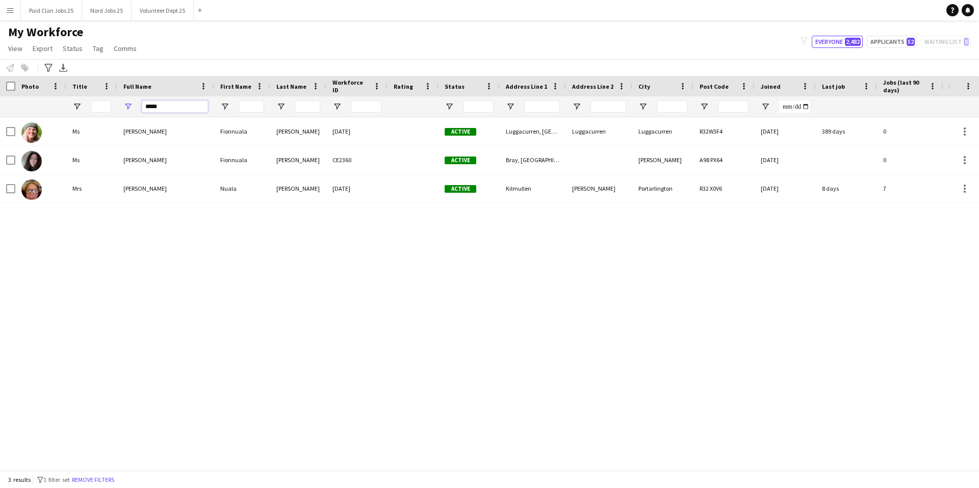
click at [150, 112] on input "*****" at bounding box center [175, 106] width 66 height 12
type input "***"
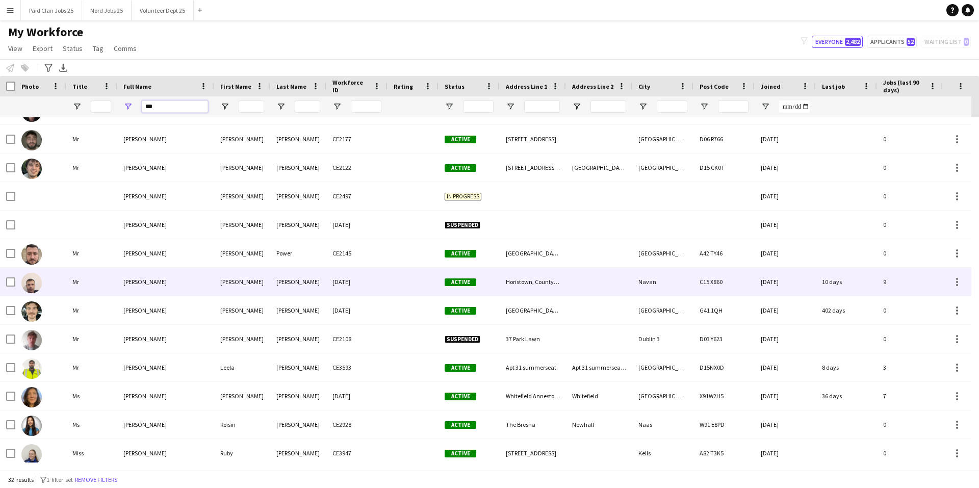
scroll to position [568, 0]
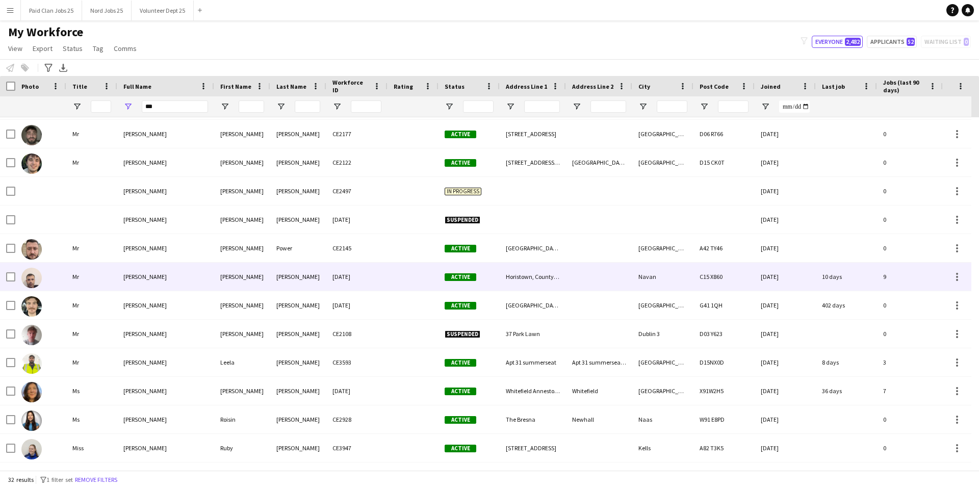
click at [190, 270] on div "[PERSON_NAME]" at bounding box center [165, 277] width 97 height 28
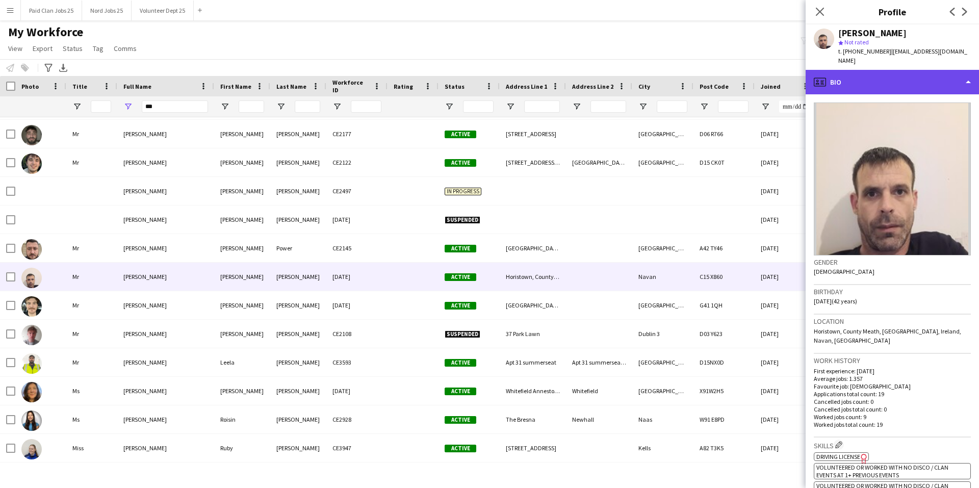
click at [851, 72] on div "profile Bio" at bounding box center [891, 82] width 173 height 24
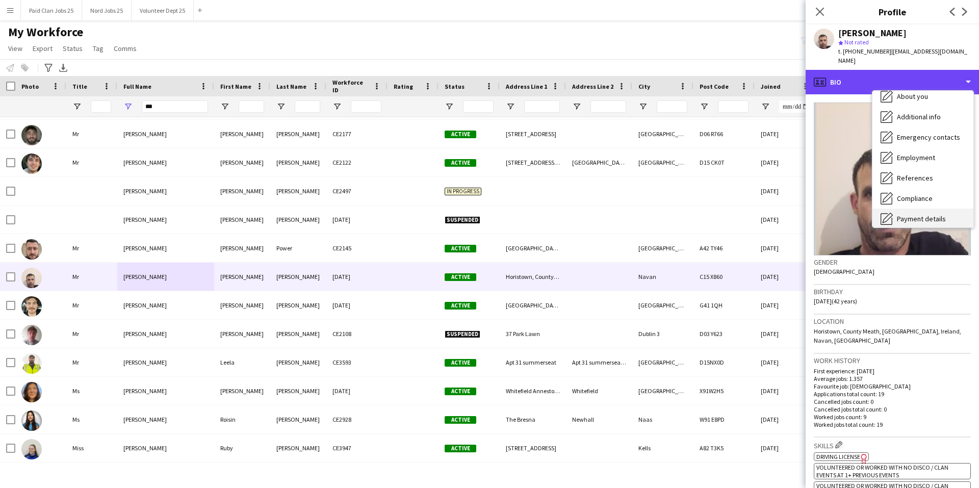
scroll to position [96, 0]
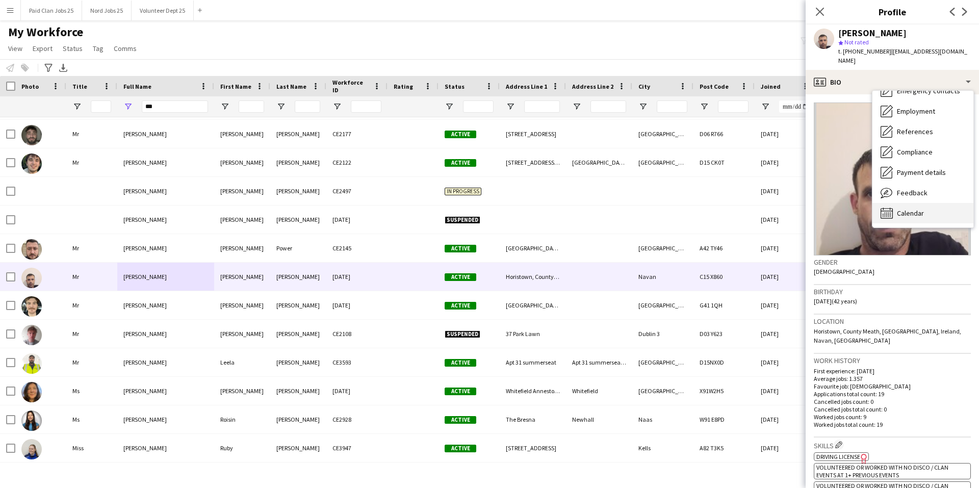
click at [907, 208] on span "Calendar" at bounding box center [910, 212] width 27 height 9
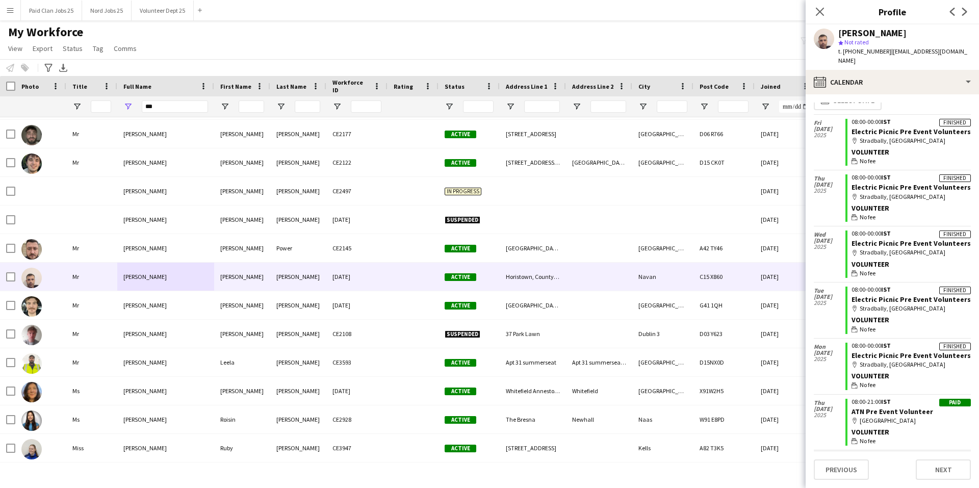
scroll to position [0, 0]
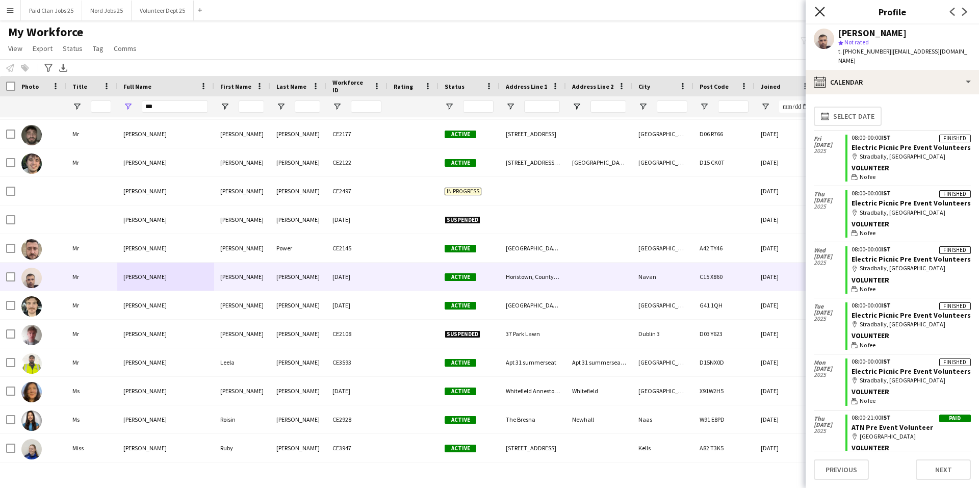
click at [819, 9] on icon "Close pop-in" at bounding box center [820, 12] width 10 height 10
